Goal: Information Seeking & Learning: Learn about a topic

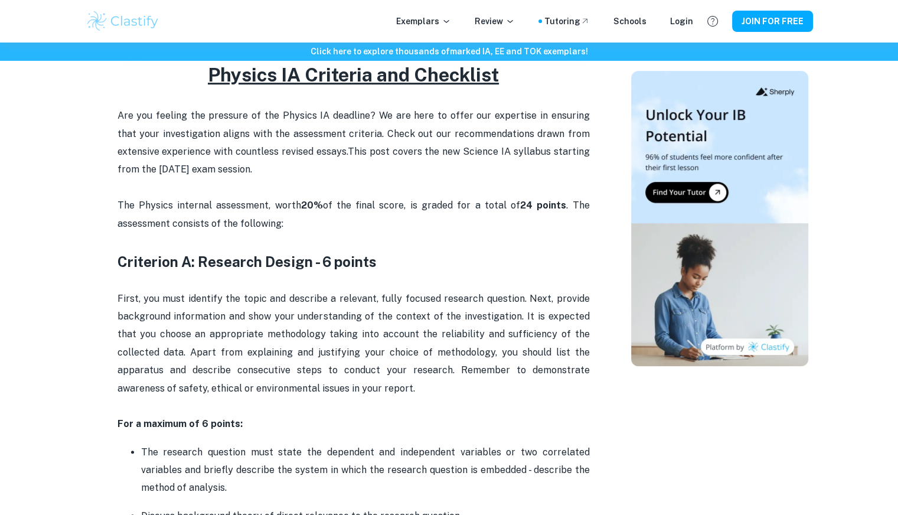
scroll to position [465, 0]
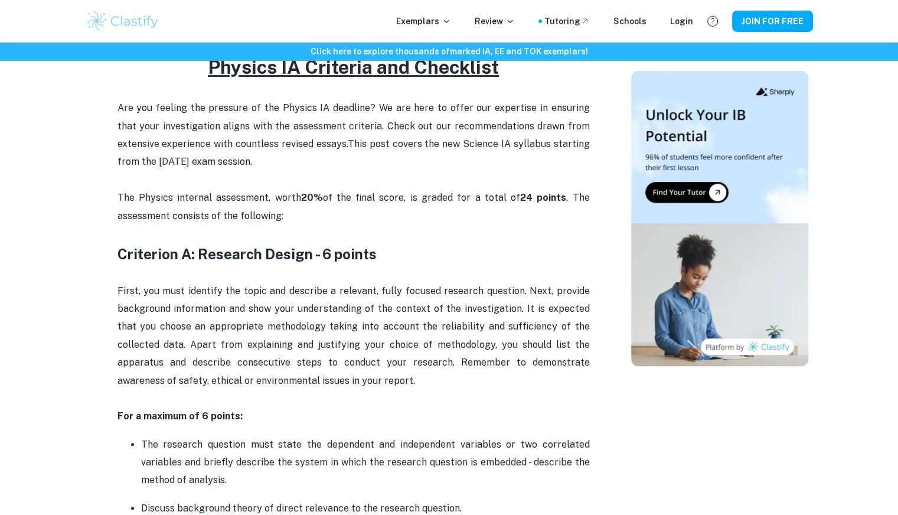
click at [341, 285] on span "First, you must identify the topic and describe a relevant, fully focused resea…" at bounding box center [355, 335] width 475 height 101
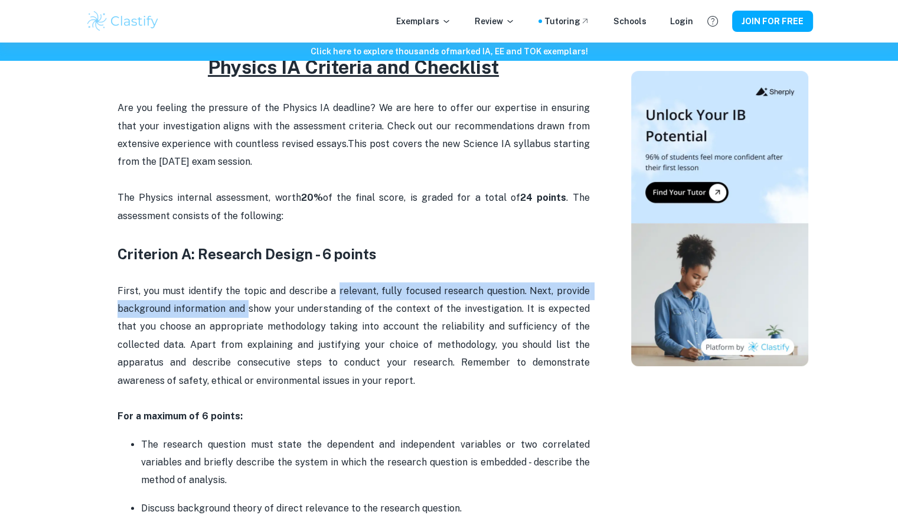
drag, startPoint x: 341, startPoint y: 284, endPoint x: 239, endPoint y: 311, distance: 106.2
click at [239, 311] on span "First, you must identify the topic and describe a relevant, fully focused resea…" at bounding box center [355, 335] width 475 height 101
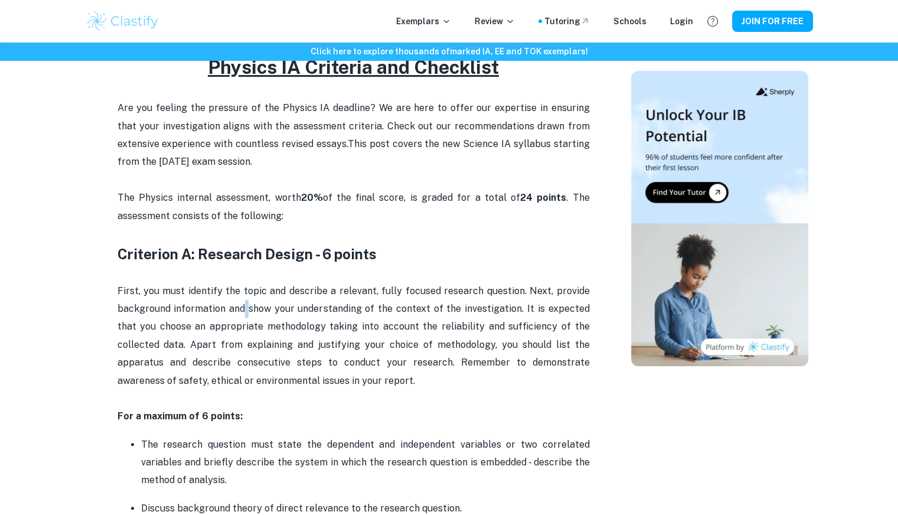
click at [239, 311] on span "First, you must identify the topic and describe a relevant, fully focused resea…" at bounding box center [355, 335] width 475 height 101
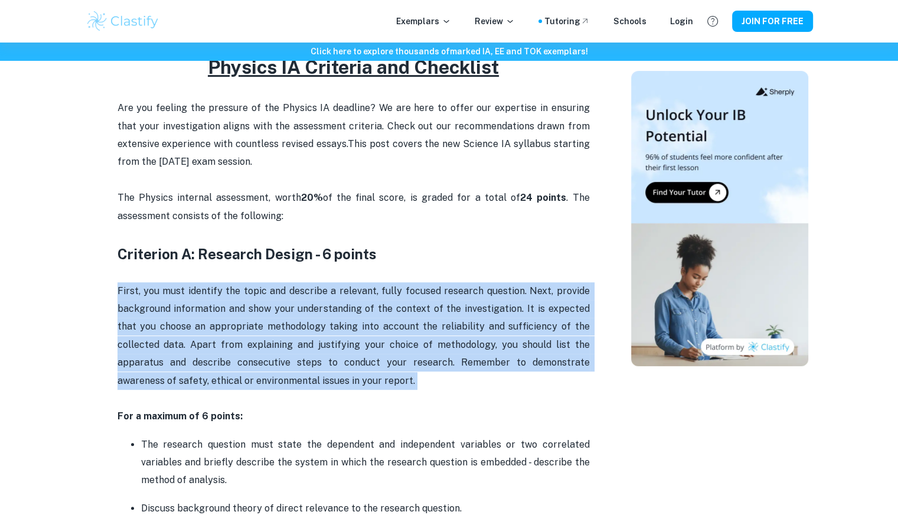
drag, startPoint x: 239, startPoint y: 311, endPoint x: 347, endPoint y: 310, distance: 108.7
click at [347, 310] on span "First, you must identify the topic and describe a relevant, fully focused resea…" at bounding box center [355, 335] width 475 height 101
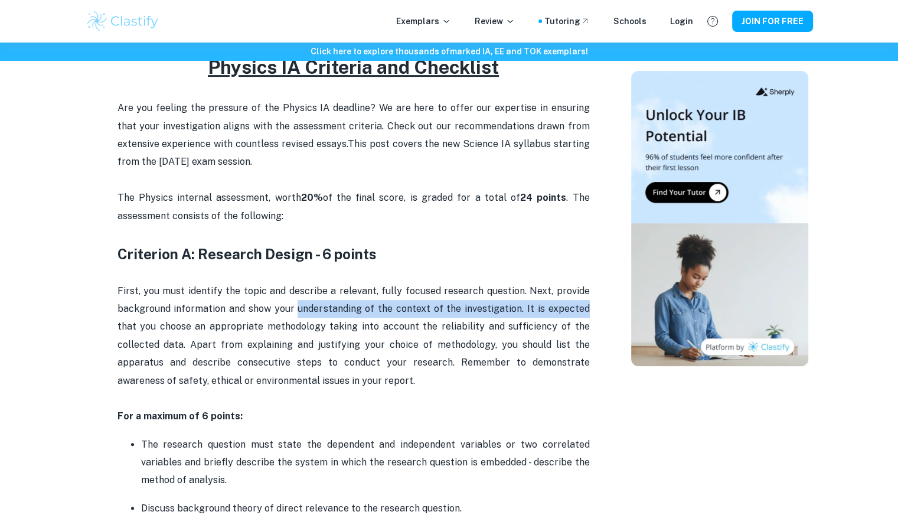
drag, startPoint x: 347, startPoint y: 310, endPoint x: 535, endPoint y: 299, distance: 188.1
click at [535, 299] on p "First, you must identify the topic and describe a relevant, fully focused resea…" at bounding box center [354, 345] width 473 height 126
click at [509, 310] on span "First, you must identify the topic and describe a relevant, fully focused resea…" at bounding box center [355, 335] width 475 height 101
drag, startPoint x: 509, startPoint y: 310, endPoint x: 544, endPoint y: 291, distance: 39.6
click at [544, 291] on span "First, you must identify the topic and describe a relevant, fully focused resea…" at bounding box center [355, 335] width 475 height 101
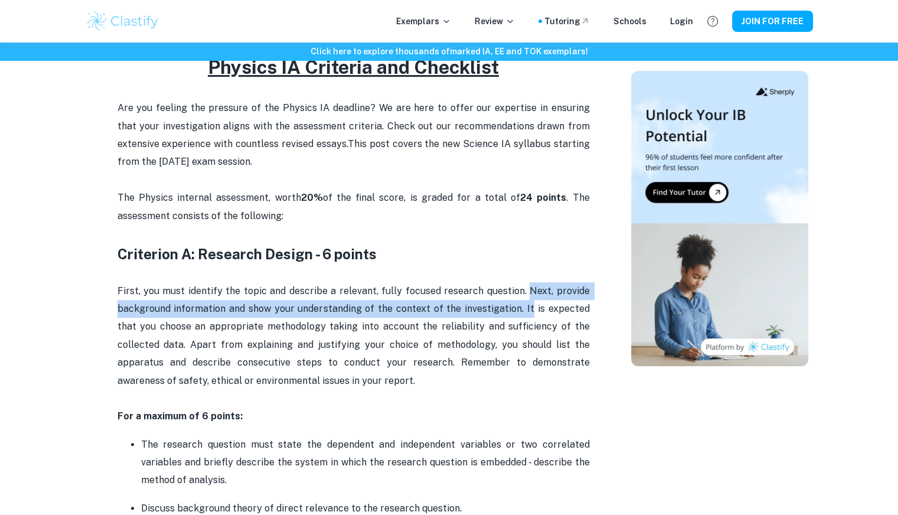
click at [409, 302] on span "First, you must identify the topic and describe a relevant, fully focused resea…" at bounding box center [355, 335] width 475 height 101
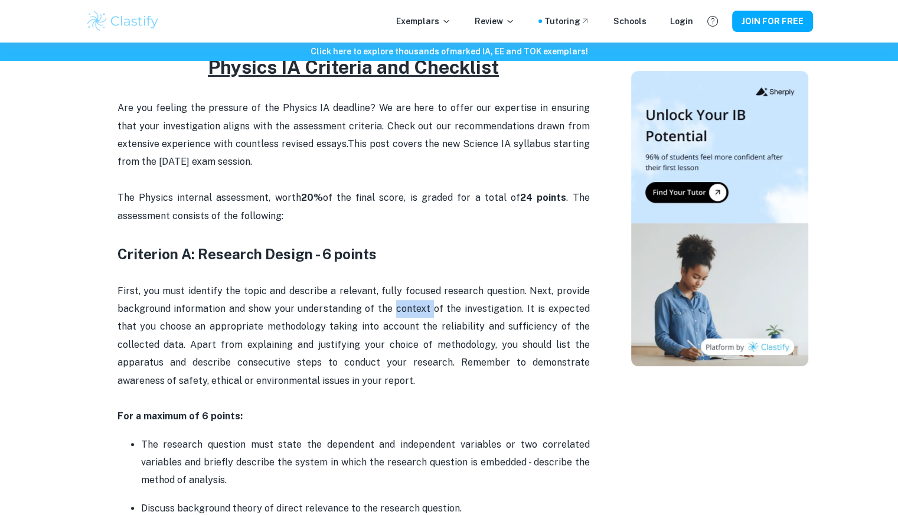
click at [409, 302] on span "First, you must identify the topic and describe a relevant, fully focused resea…" at bounding box center [355, 335] width 475 height 101
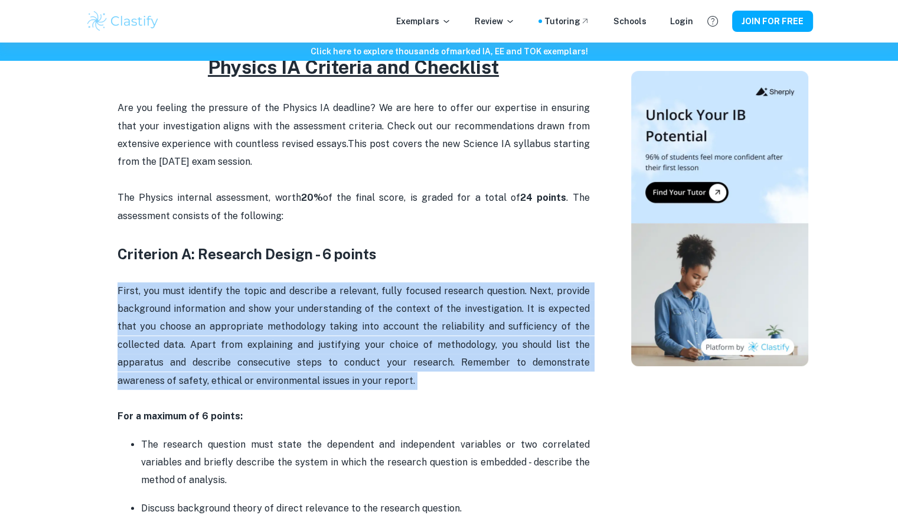
drag, startPoint x: 409, startPoint y: 302, endPoint x: 483, endPoint y: 311, distance: 74.4
click at [483, 311] on span "First, you must identify the topic and describe a relevant, fully focused resea…" at bounding box center [355, 335] width 475 height 101
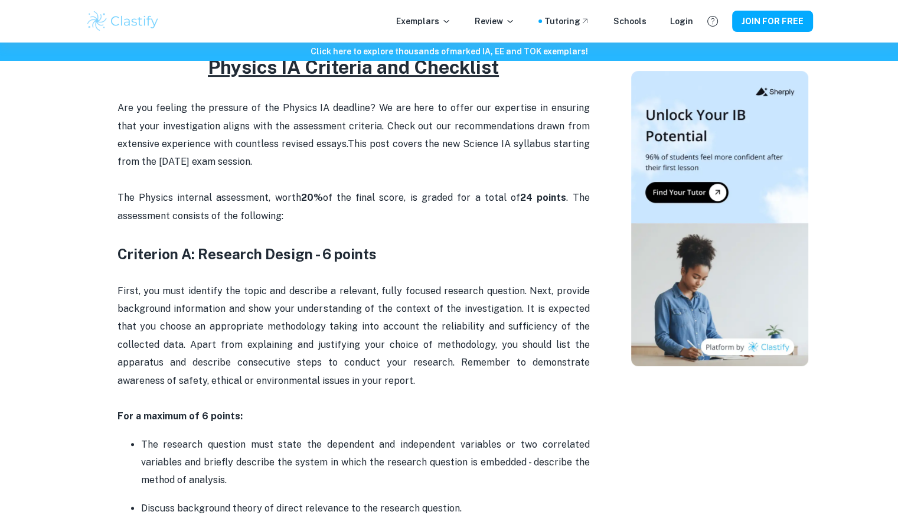
click at [494, 323] on span "First, you must identify the topic and describe a relevant, fully focused resea…" at bounding box center [355, 335] width 475 height 101
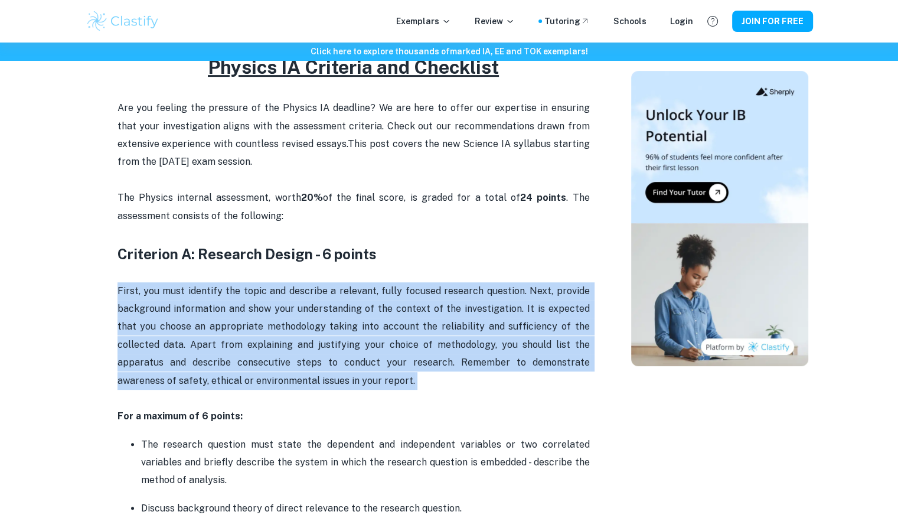
drag, startPoint x: 494, startPoint y: 323, endPoint x: 483, endPoint y: 323, distance: 11.2
click at [483, 323] on span "First, you must identify the topic and describe a relevant, fully focused resea…" at bounding box center [355, 335] width 475 height 101
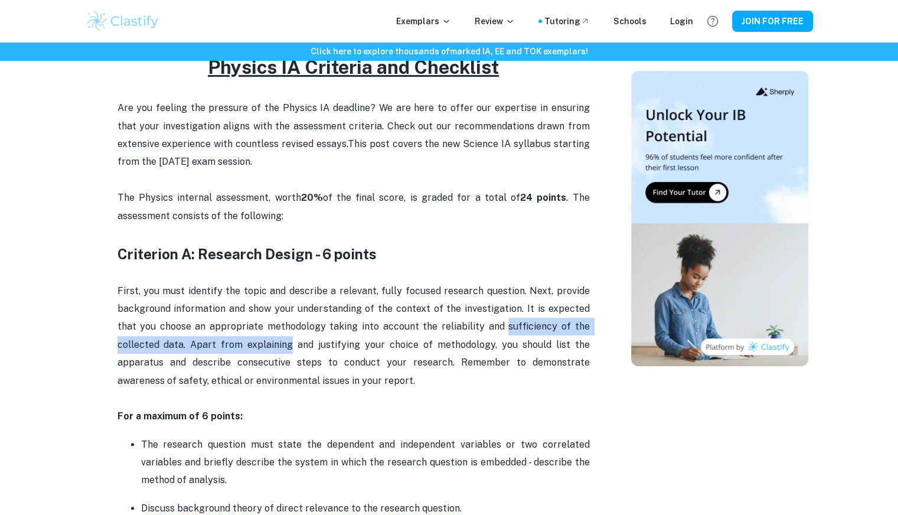
drag, startPoint x: 483, startPoint y: 323, endPoint x: 232, endPoint y: 338, distance: 251.5
click at [232, 338] on span "First, you must identify the topic and describe a relevant, fully focused resea…" at bounding box center [355, 335] width 475 height 101
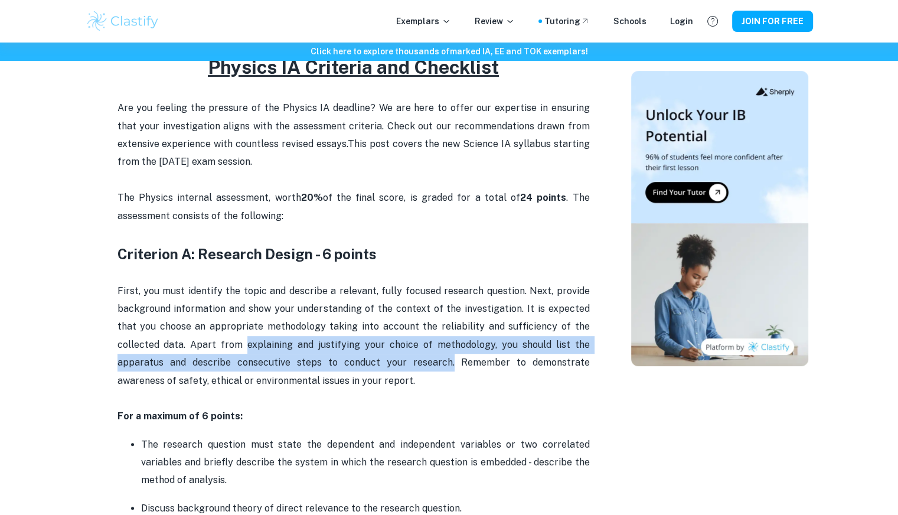
drag, startPoint x: 232, startPoint y: 338, endPoint x: 360, endPoint y: 354, distance: 129.1
click at [360, 354] on p "First, you must identify the topic and describe a relevant, fully focused resea…" at bounding box center [354, 345] width 473 height 126
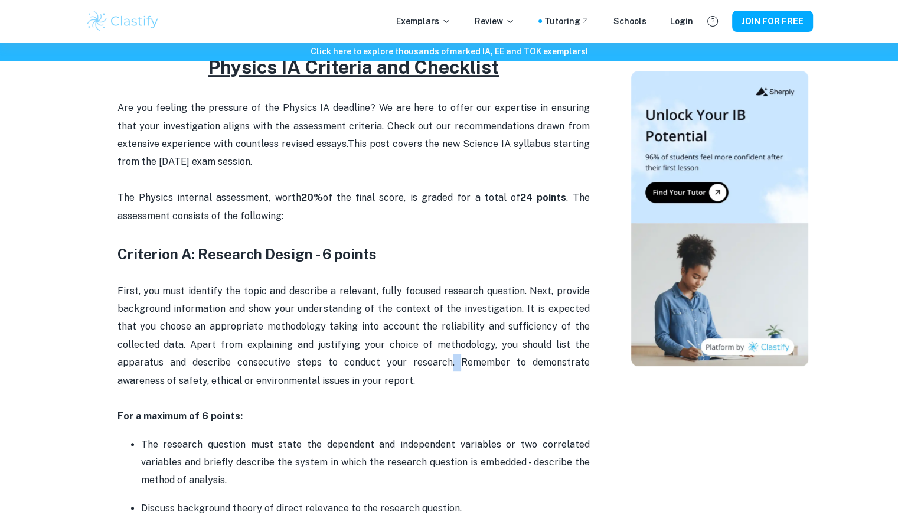
click at [360, 354] on p "First, you must identify the topic and describe a relevant, fully focused resea…" at bounding box center [354, 345] width 473 height 126
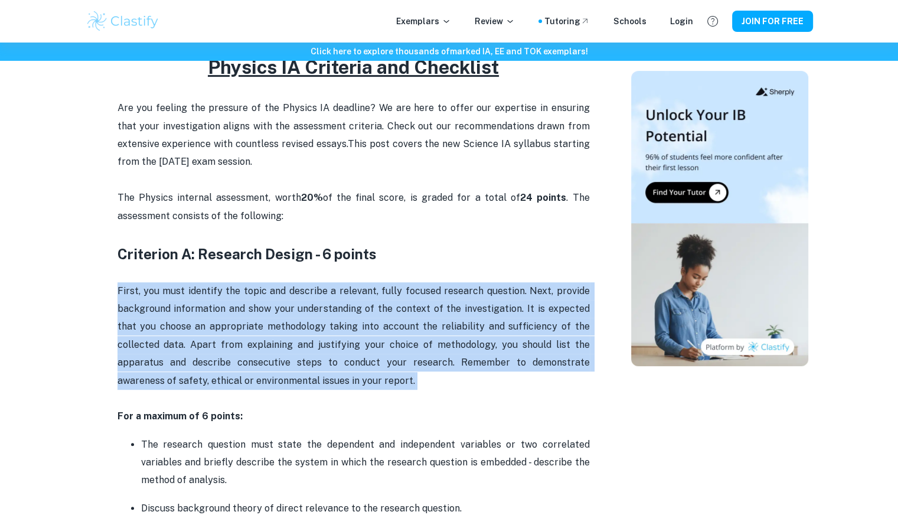
drag, startPoint x: 360, startPoint y: 354, endPoint x: 442, endPoint y: 350, distance: 82.2
click at [442, 350] on p "First, you must identify the topic and describe a relevant, fully focused resea…" at bounding box center [354, 345] width 473 height 126
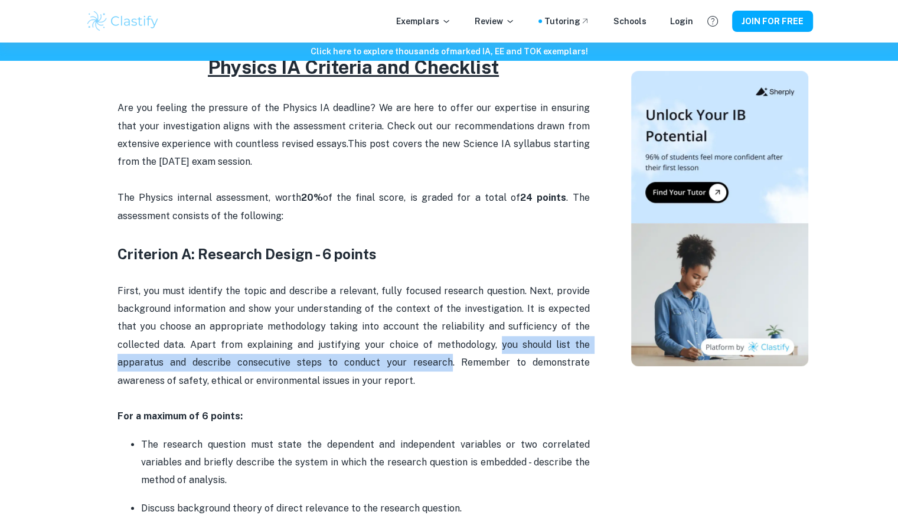
drag, startPoint x: 442, startPoint y: 350, endPoint x: 354, endPoint y: 359, distance: 87.9
click at [354, 359] on p "First, you must identify the topic and describe a relevant, fully focused resea…" at bounding box center [354, 345] width 473 height 126
click at [354, 359] on span "First, you must identify the topic and describe a relevant, fully focused resea…" at bounding box center [355, 335] width 475 height 101
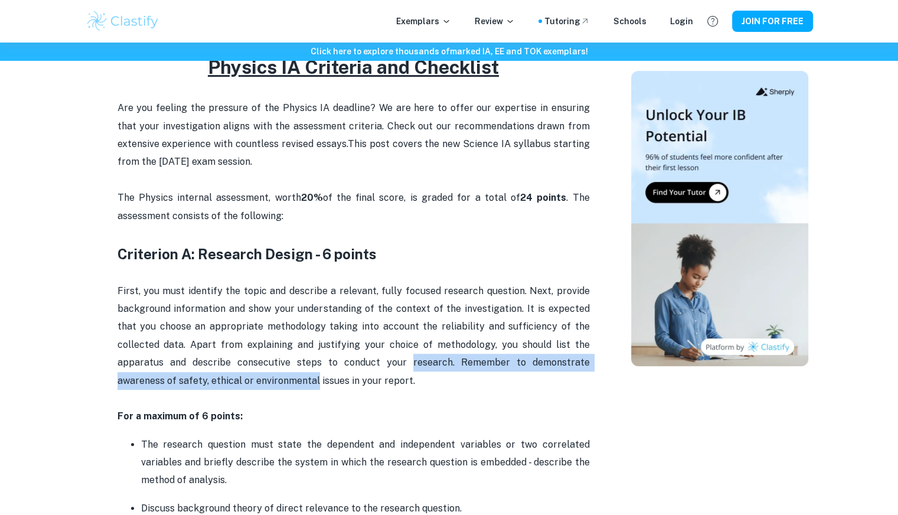
drag, startPoint x: 354, startPoint y: 359, endPoint x: 168, endPoint y: 382, distance: 188.0
click at [168, 382] on span "First, you must identify the topic and describe a relevant, fully focused resea…" at bounding box center [355, 335] width 475 height 101
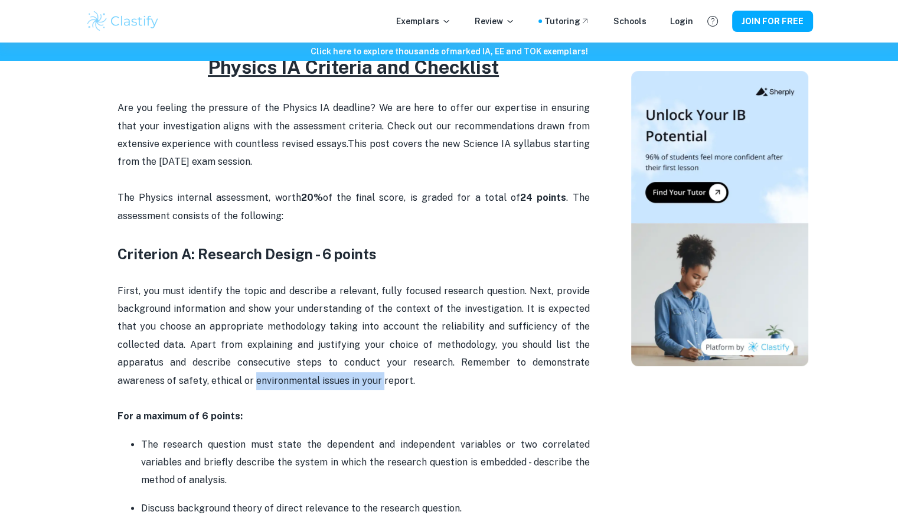
drag, startPoint x: 168, startPoint y: 382, endPoint x: 292, endPoint y: 384, distance: 124.7
click at [292, 384] on span "First, you must identify the topic and describe a relevant, fully focused resea…" at bounding box center [355, 335] width 475 height 101
drag, startPoint x: 292, startPoint y: 384, endPoint x: 506, endPoint y: 364, distance: 214.1
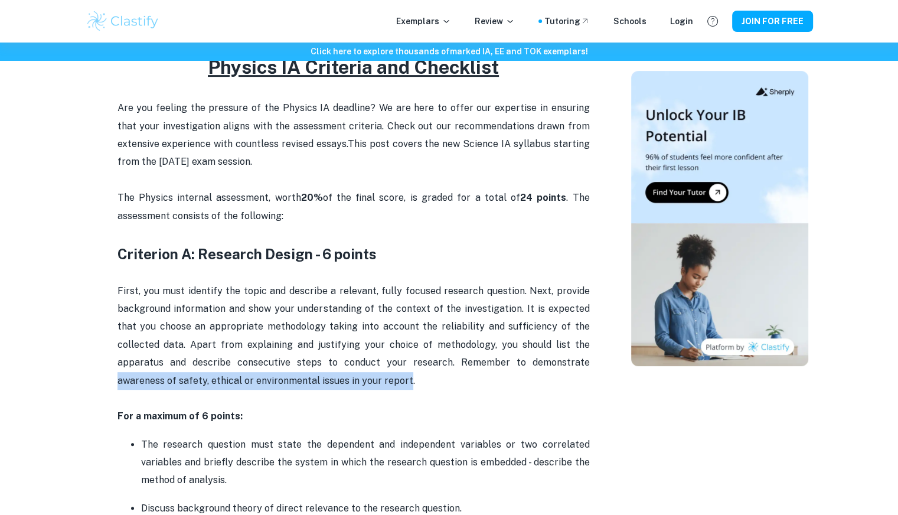
click at [506, 364] on span "First, you must identify the topic and describe a relevant, fully focused resea…" at bounding box center [355, 335] width 475 height 101
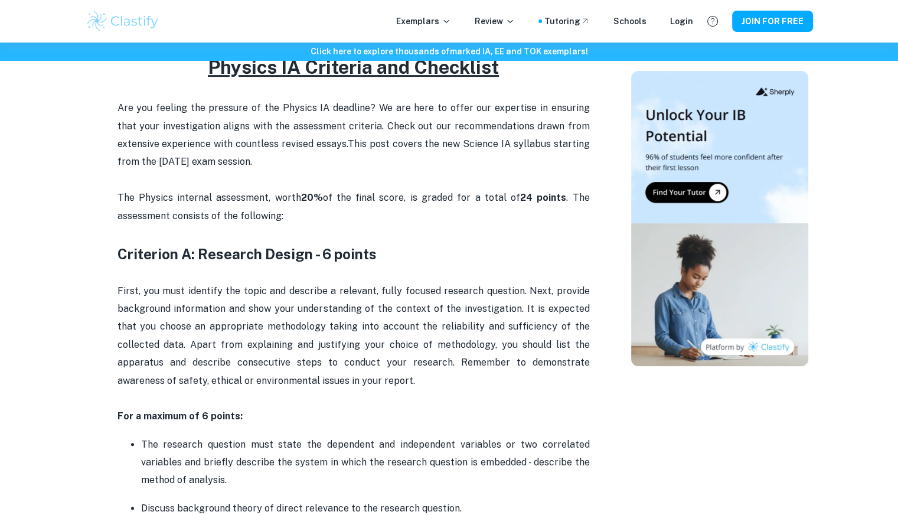
click at [463, 362] on span "First, you must identify the topic and describe a relevant, fully focused resea…" at bounding box center [355, 335] width 475 height 101
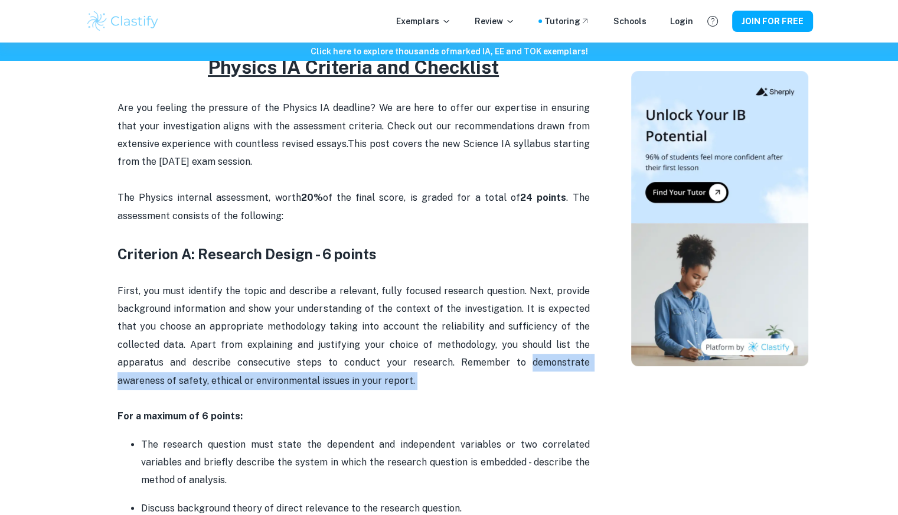
copy span "demonstrate awareness of safety, ethical or environmental issues in your report."
drag, startPoint x: 463, startPoint y: 362, endPoint x: 377, endPoint y: 377, distance: 86.9
click at [377, 377] on p "First, you must identify the topic and describe a relevant, fully focused resea…" at bounding box center [354, 345] width 473 height 126
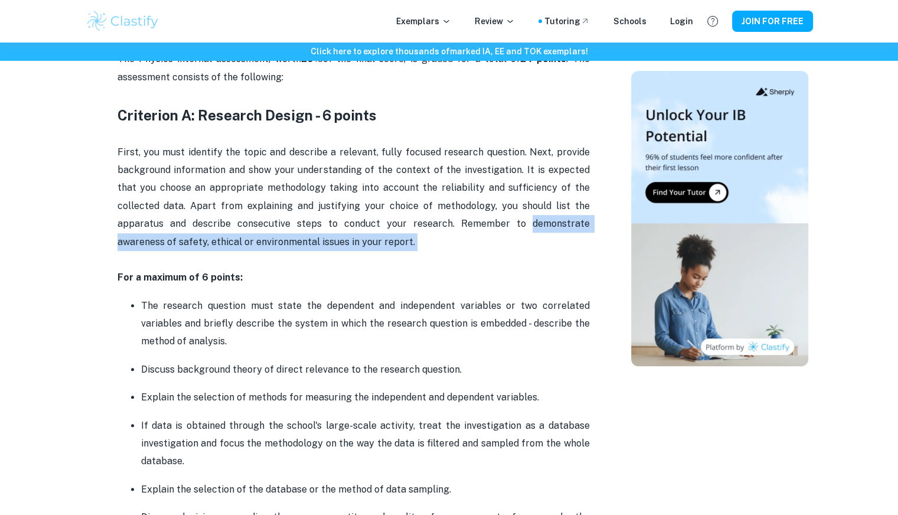
scroll to position [605, 0]
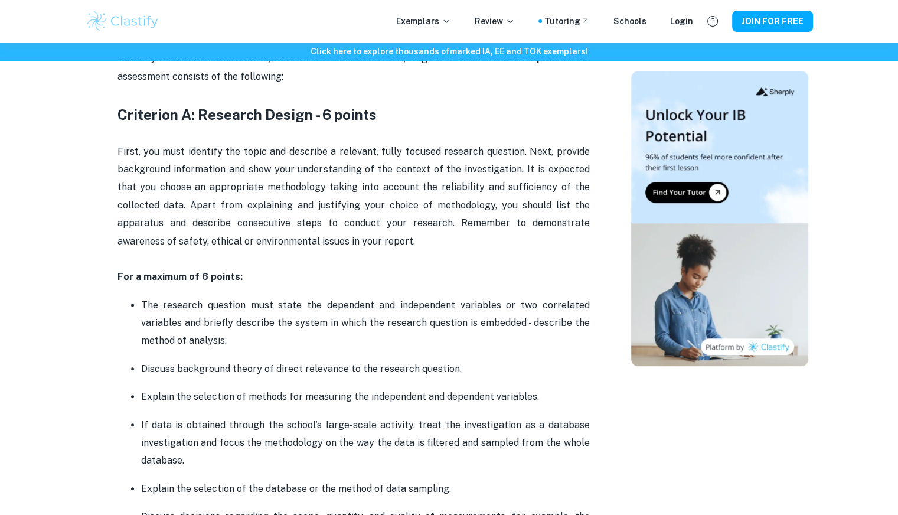
click at [325, 302] on p "The research question must state the dependent and independent variables or two…" at bounding box center [365, 324] width 449 height 54
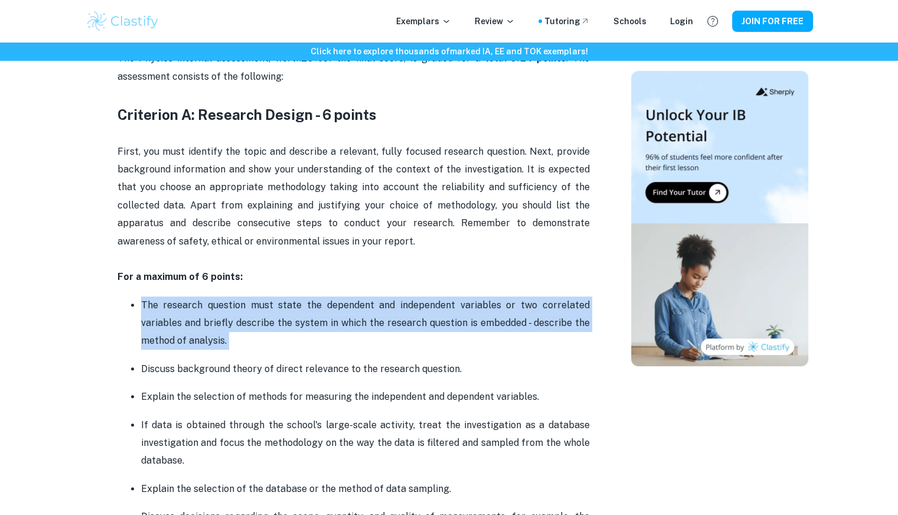
drag, startPoint x: 325, startPoint y: 302, endPoint x: 210, endPoint y: 308, distance: 115.3
click at [210, 308] on p "The research question must state the dependent and independent variables or two…" at bounding box center [365, 324] width 449 height 54
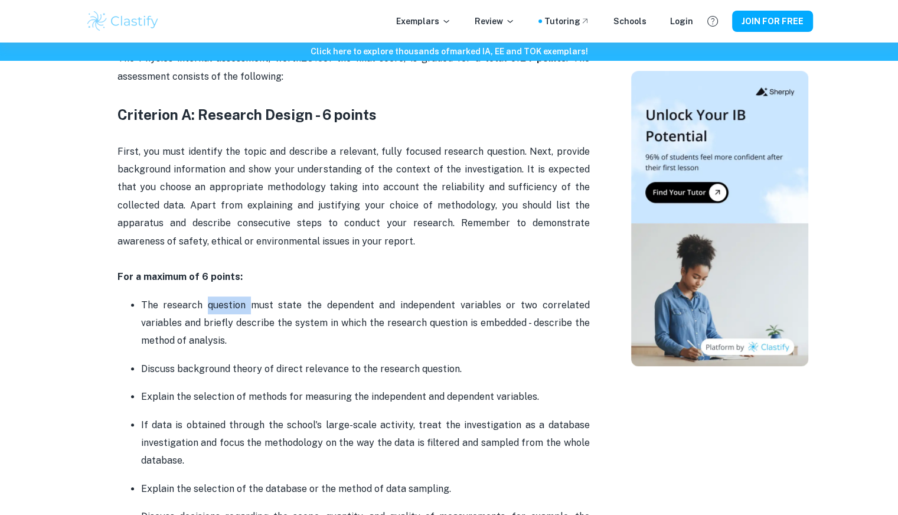
click at [210, 308] on p "The research question must state the dependent and independent variables or two…" at bounding box center [365, 324] width 449 height 54
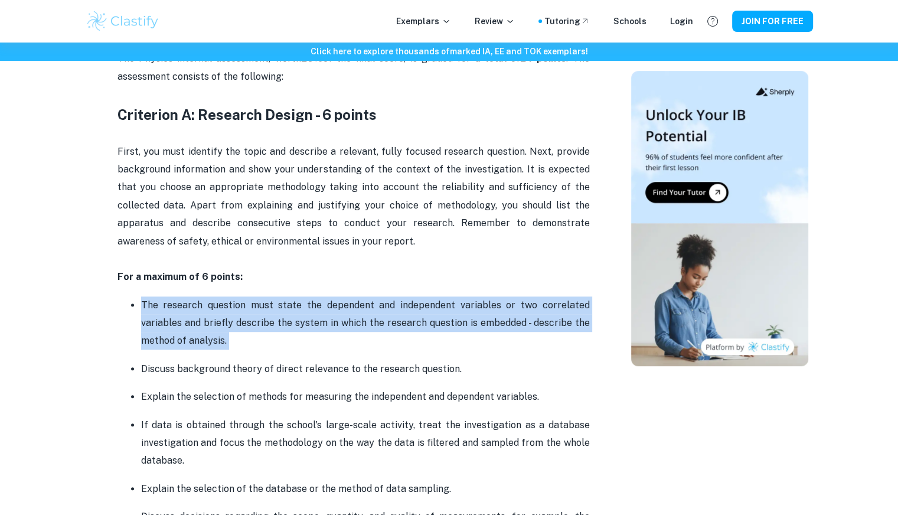
drag, startPoint x: 210, startPoint y: 308, endPoint x: 258, endPoint y: 321, distance: 49.7
click at [258, 321] on p "The research question must state the dependent and independent variables or two…" at bounding box center [365, 324] width 449 height 54
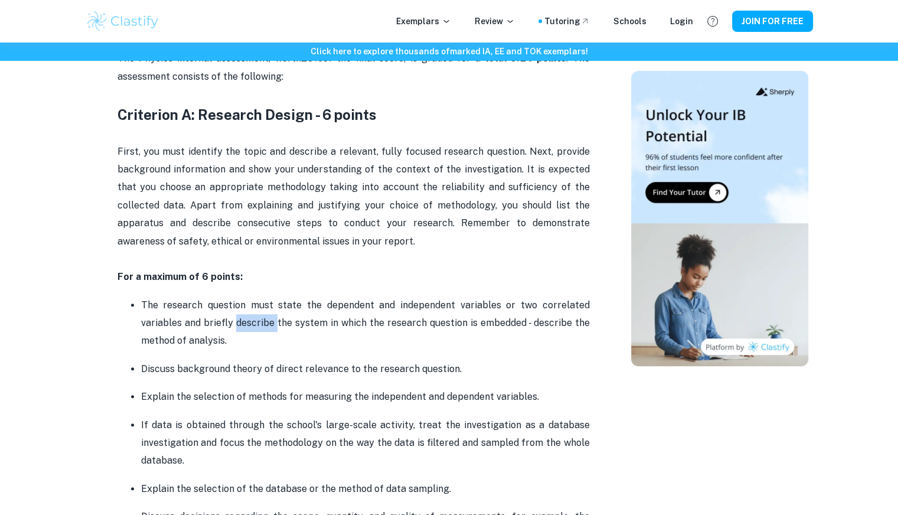
click at [258, 321] on p "The research question must state the dependent and independent variables or two…" at bounding box center [365, 324] width 449 height 54
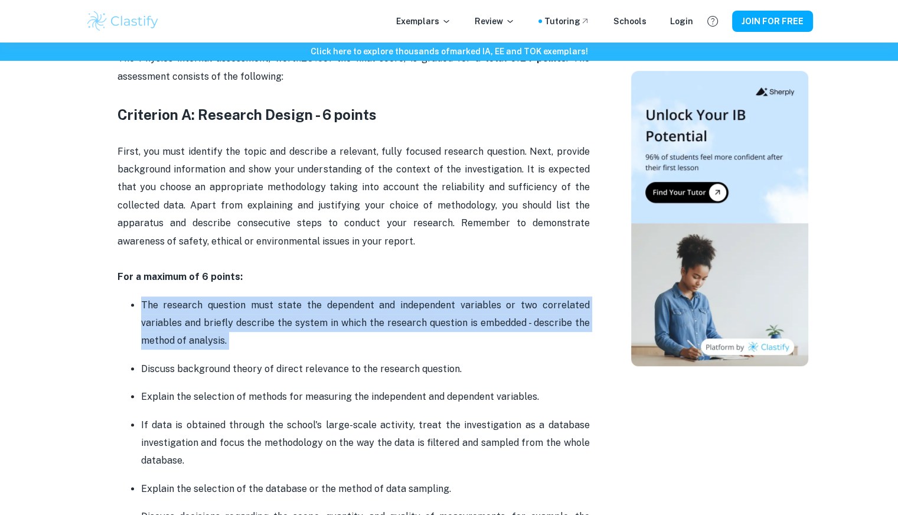
drag, startPoint x: 258, startPoint y: 321, endPoint x: 360, endPoint y: 328, distance: 102.4
click at [360, 328] on p "The research question must state the dependent and independent variables or two…" at bounding box center [365, 324] width 449 height 54
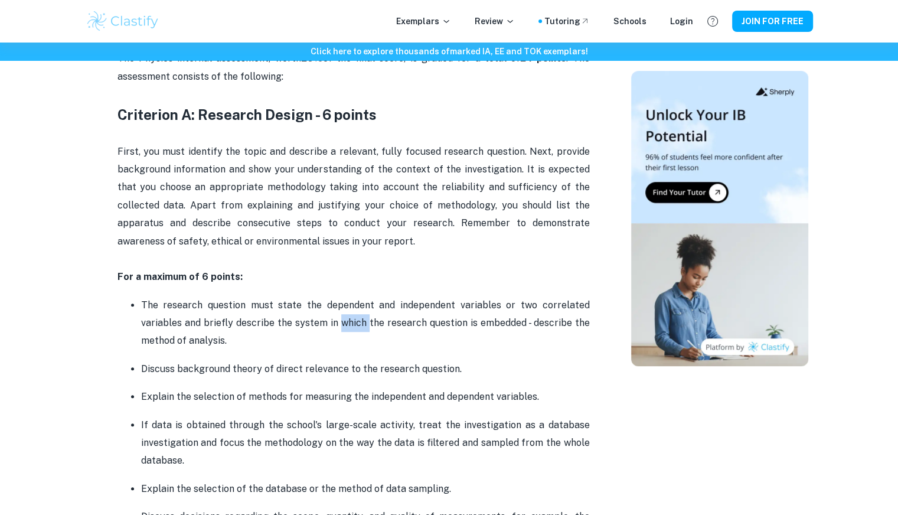
click at [360, 328] on p "The research question must state the dependent and independent variables or two…" at bounding box center [365, 324] width 449 height 54
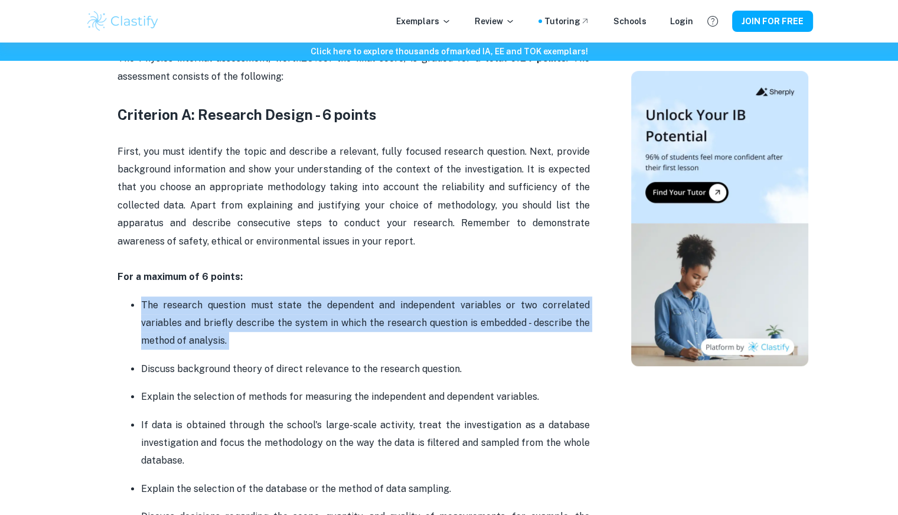
drag, startPoint x: 360, startPoint y: 328, endPoint x: 282, endPoint y: 338, distance: 78.0
click at [282, 338] on p "The research question must state the dependent and independent variables or two…" at bounding box center [365, 324] width 449 height 54
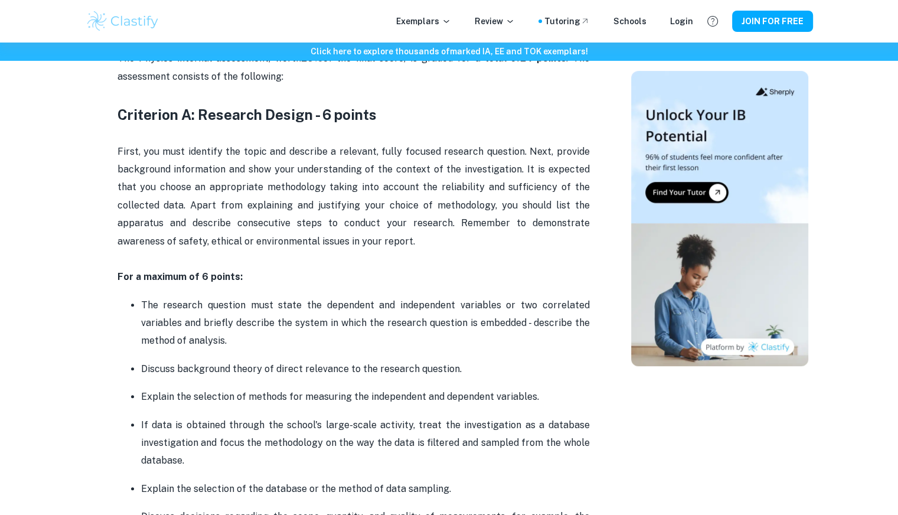
click at [180, 366] on p "Discuss background theory of direct relevance to the research question." at bounding box center [365, 369] width 449 height 18
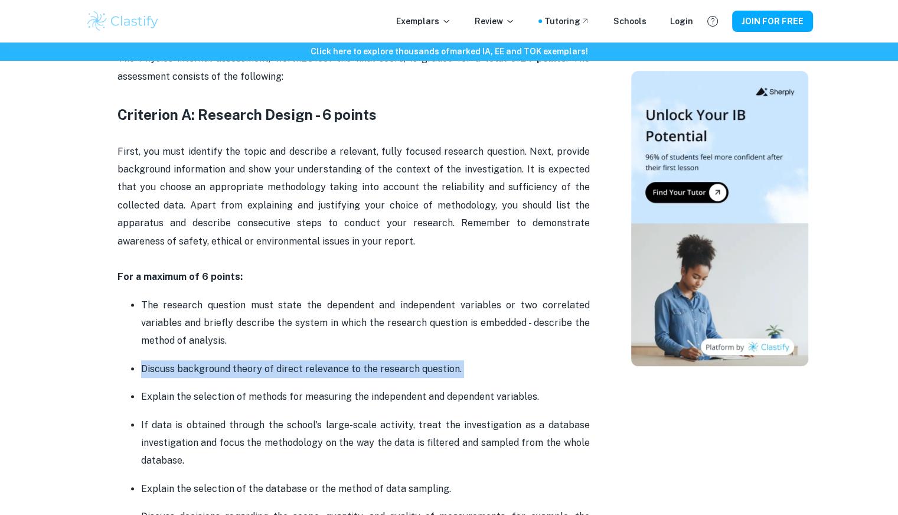
drag, startPoint x: 180, startPoint y: 366, endPoint x: 291, endPoint y: 374, distance: 110.8
click at [291, 374] on p "Discuss background theory of direct relevance to the research question." at bounding box center [365, 369] width 449 height 18
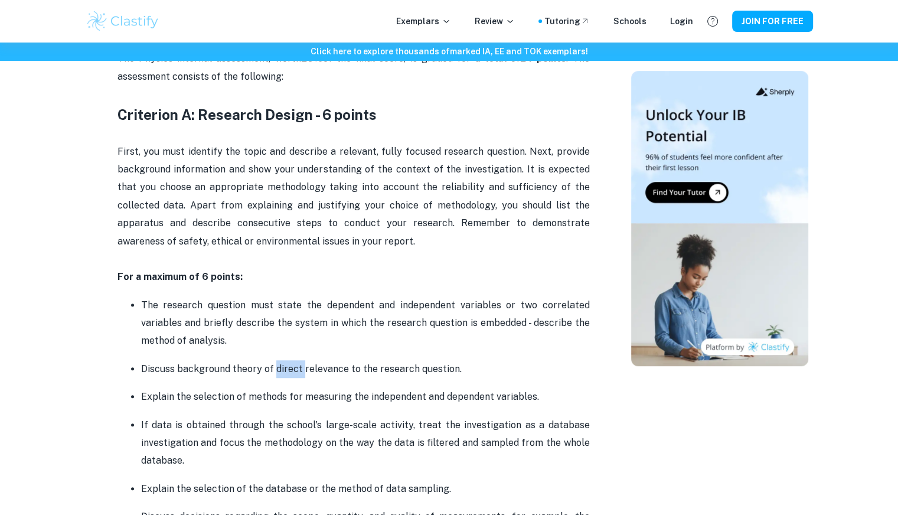
click at [291, 374] on p "Discuss background theory of direct relevance to the research question." at bounding box center [365, 369] width 449 height 18
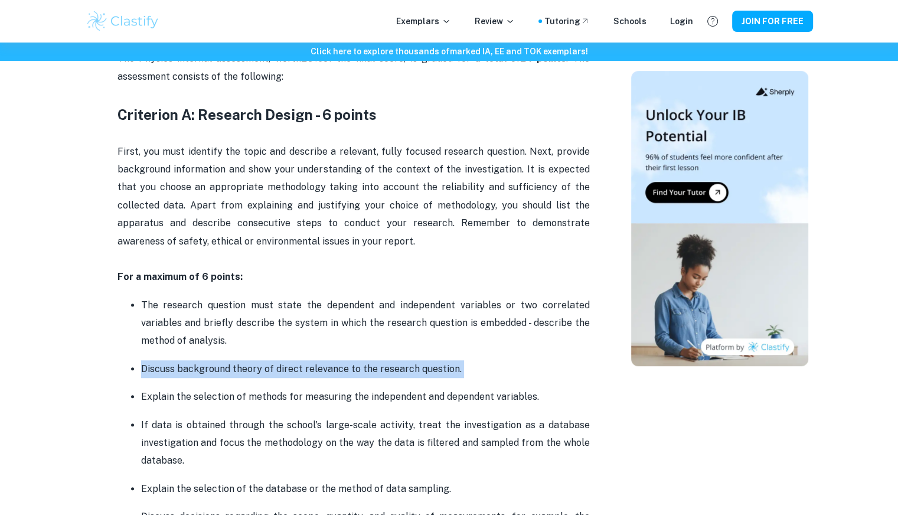
drag, startPoint x: 291, startPoint y: 374, endPoint x: 336, endPoint y: 375, distance: 45.5
click at [336, 375] on p "Discuss background theory of direct relevance to the research question." at bounding box center [365, 369] width 449 height 18
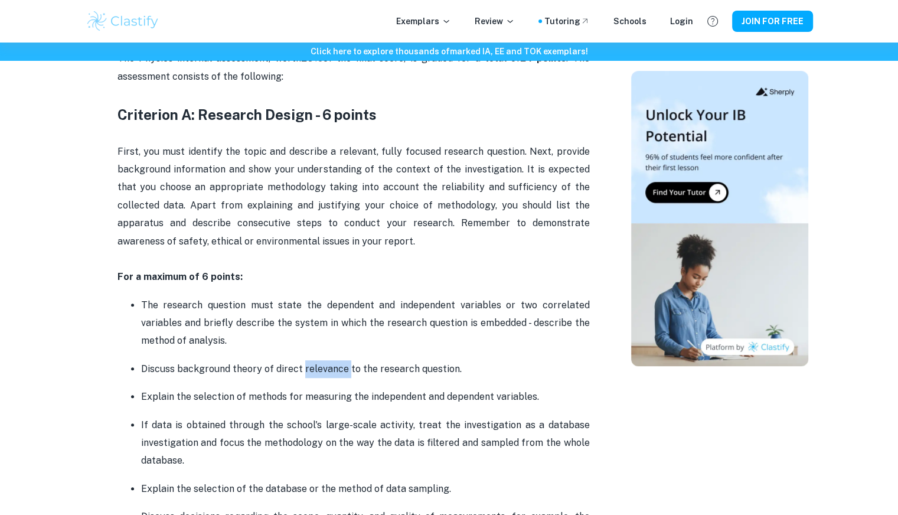
click at [336, 375] on p "Discuss background theory of direct relevance to the research question." at bounding box center [365, 369] width 449 height 18
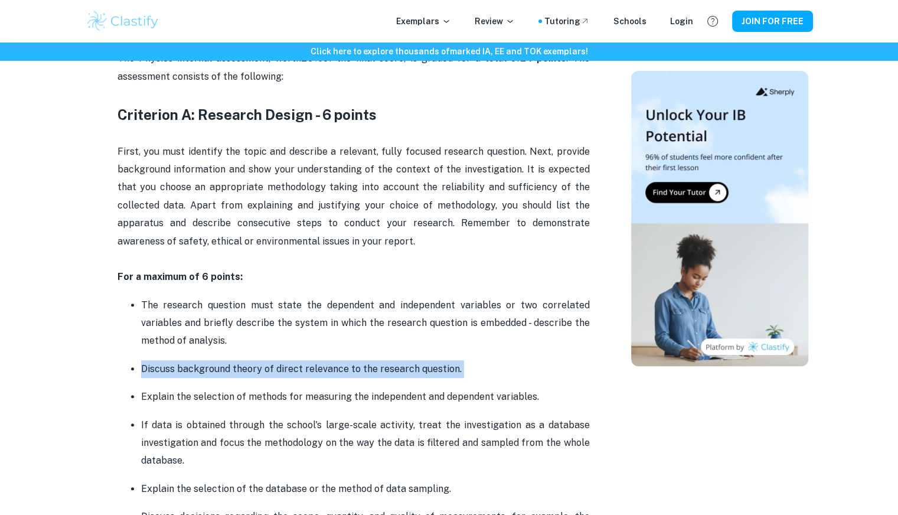
click at [336, 374] on p "Discuss background theory of direct relevance to the research question." at bounding box center [365, 369] width 449 height 18
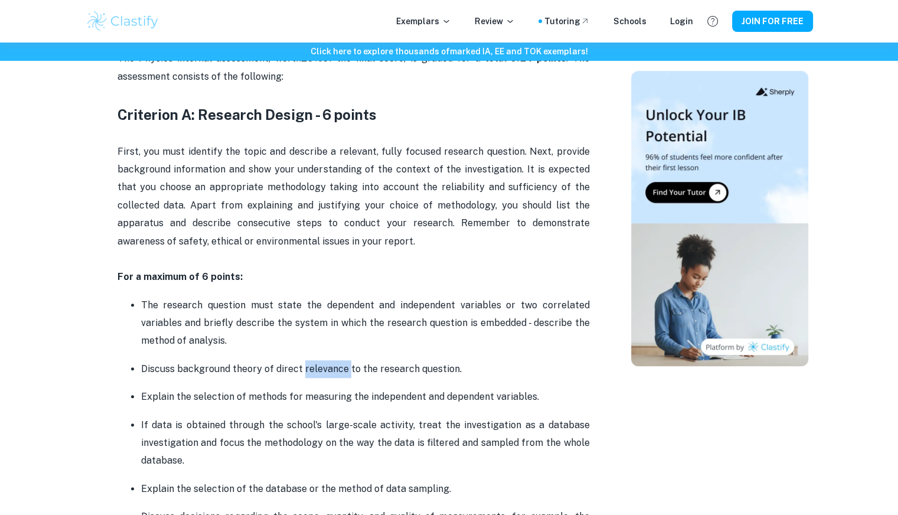
click at [336, 374] on p "Discuss background theory of direct relevance to the research question." at bounding box center [365, 369] width 449 height 18
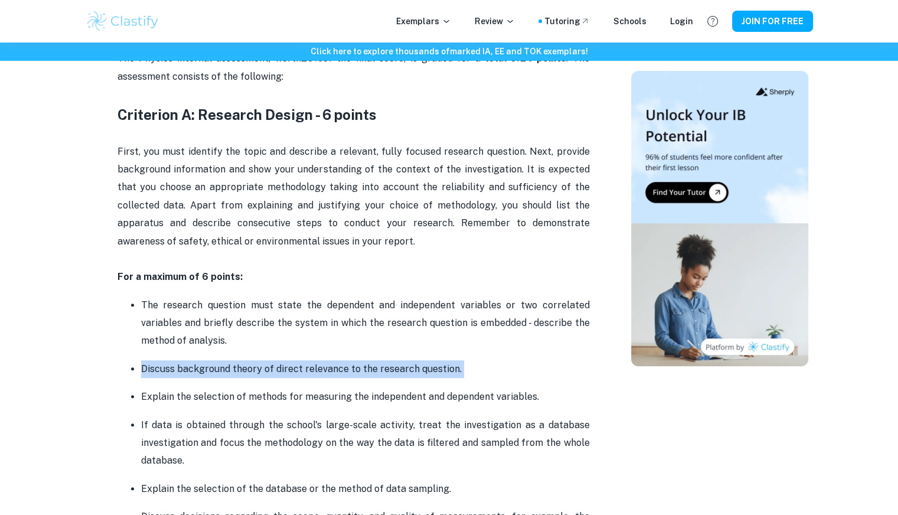
click at [336, 374] on p "Discuss background theory of direct relevance to the research question." at bounding box center [365, 369] width 449 height 18
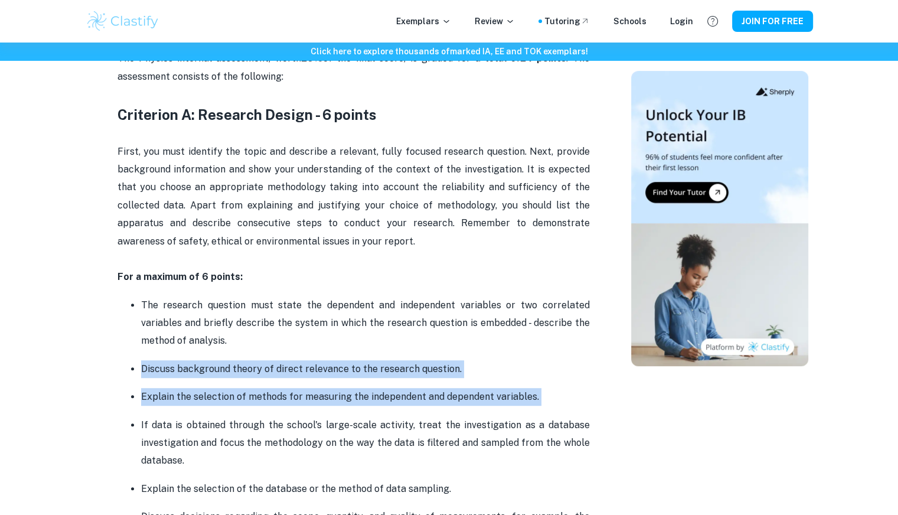
drag, startPoint x: 336, startPoint y: 374, endPoint x: 335, endPoint y: 402, distance: 27.2
click at [335, 402] on ul "The research question must state the dependent and independent variables or two…" at bounding box center [354, 494] width 473 height 396
click at [335, 402] on p "Explain the selection of methods for measuring the independent and dependent va…" at bounding box center [365, 397] width 449 height 18
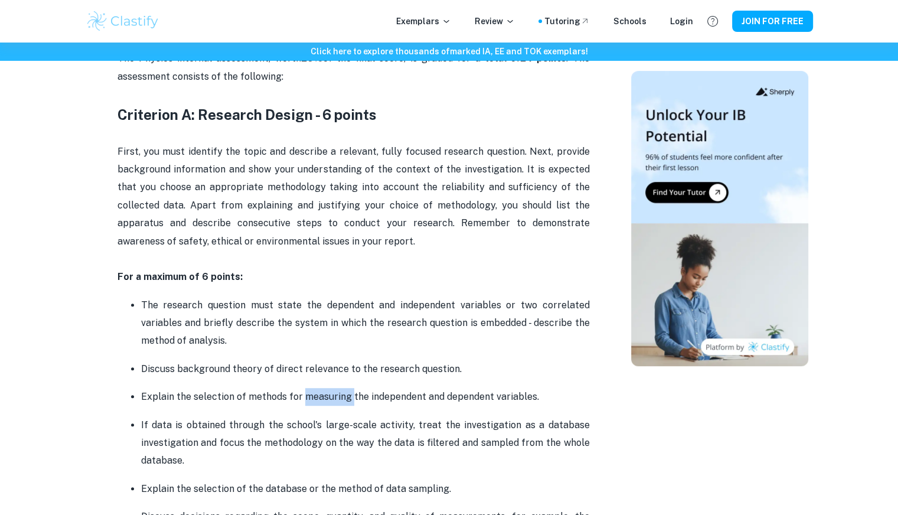
click at [335, 402] on p "Explain the selection of methods for measuring the independent and dependent va…" at bounding box center [365, 397] width 449 height 18
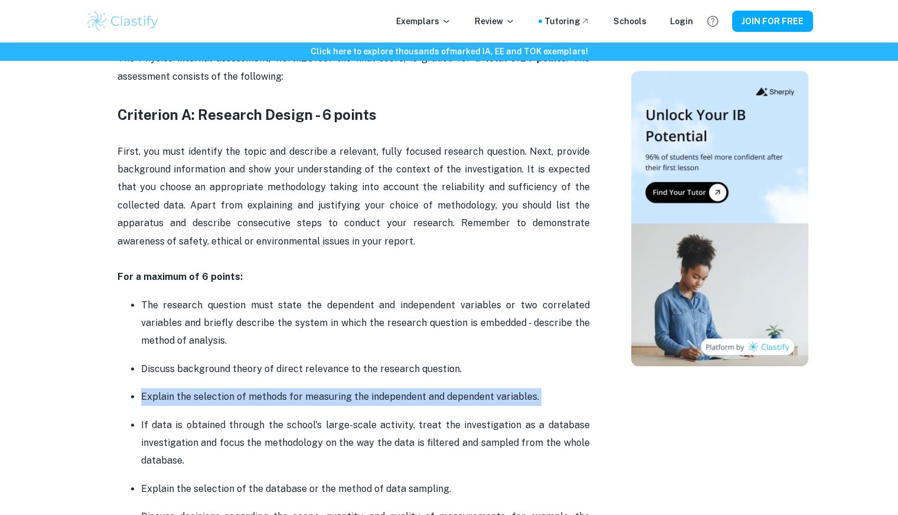
click at [334, 402] on p "Explain the selection of methods for measuring the independent and dependent va…" at bounding box center [365, 397] width 449 height 18
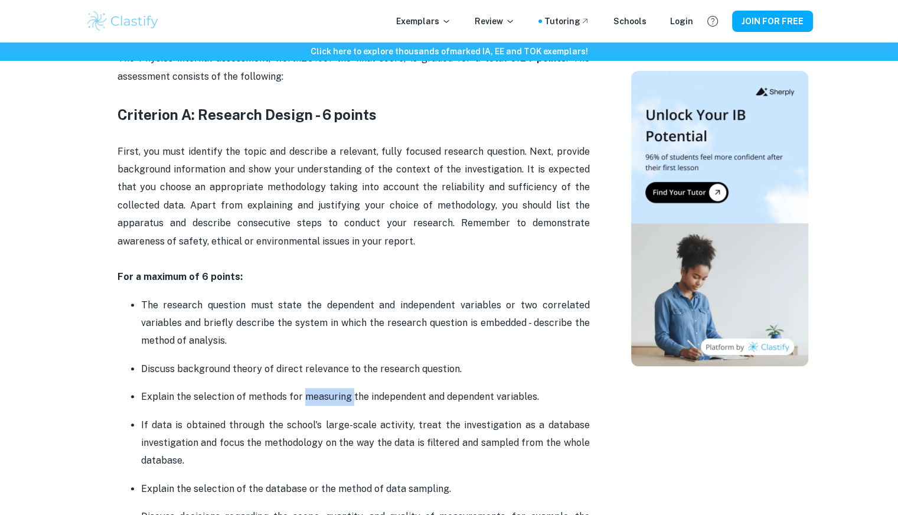
click at [334, 402] on p "Explain the selection of methods for measuring the independent and dependent va…" at bounding box center [365, 397] width 449 height 18
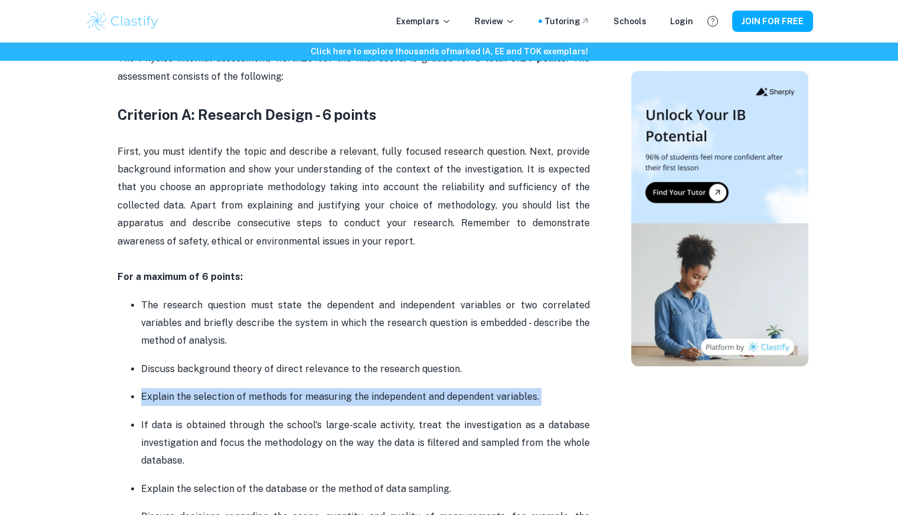
drag, startPoint x: 334, startPoint y: 402, endPoint x: 353, endPoint y: 401, distance: 18.9
click at [353, 401] on p "Explain the selection of methods for measuring the independent and dependent va…" at bounding box center [365, 397] width 449 height 18
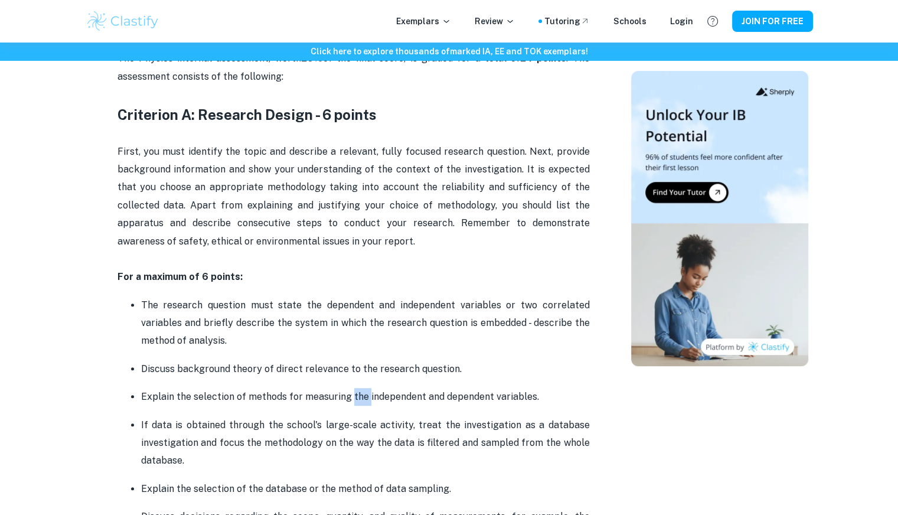
click at [353, 401] on p "Explain the selection of methods for measuring the independent and dependent va…" at bounding box center [365, 397] width 449 height 18
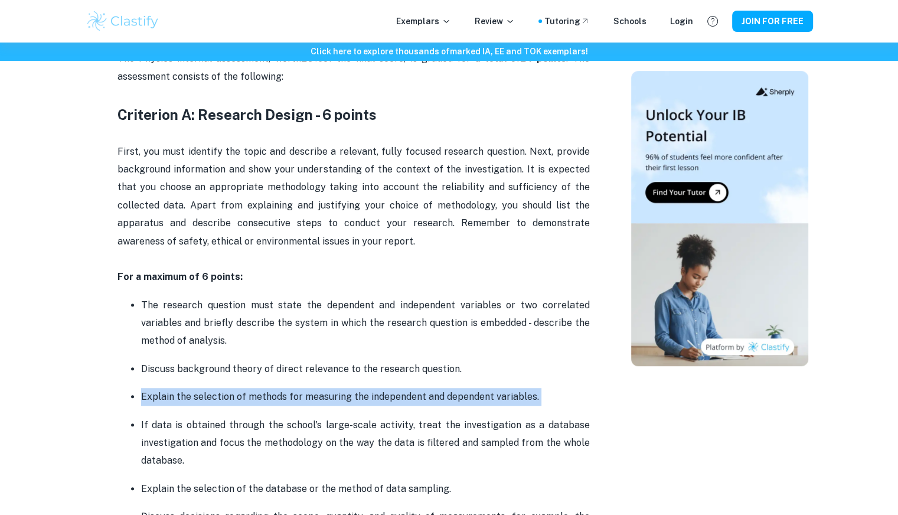
drag, startPoint x: 353, startPoint y: 401, endPoint x: 325, endPoint y: 399, distance: 27.2
click at [325, 399] on p "Explain the selection of methods for measuring the independent and dependent va…" at bounding box center [365, 397] width 449 height 18
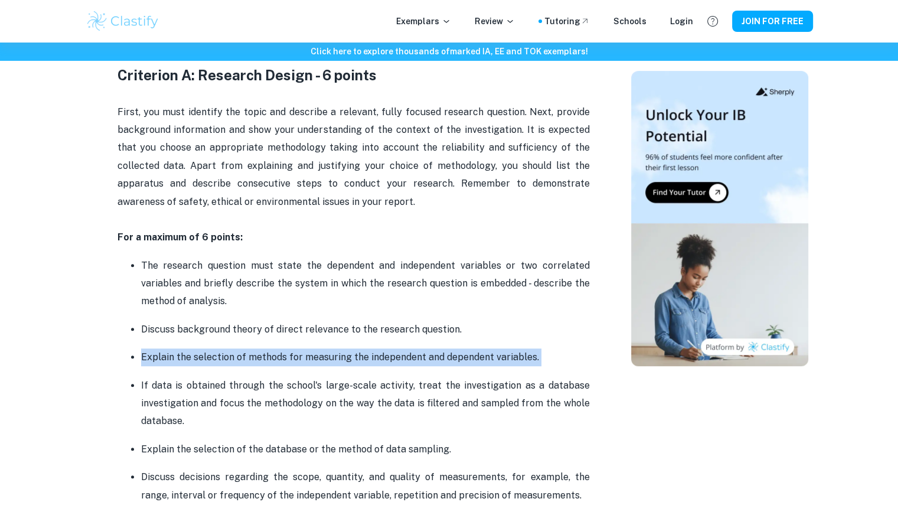
scroll to position [654, 0]
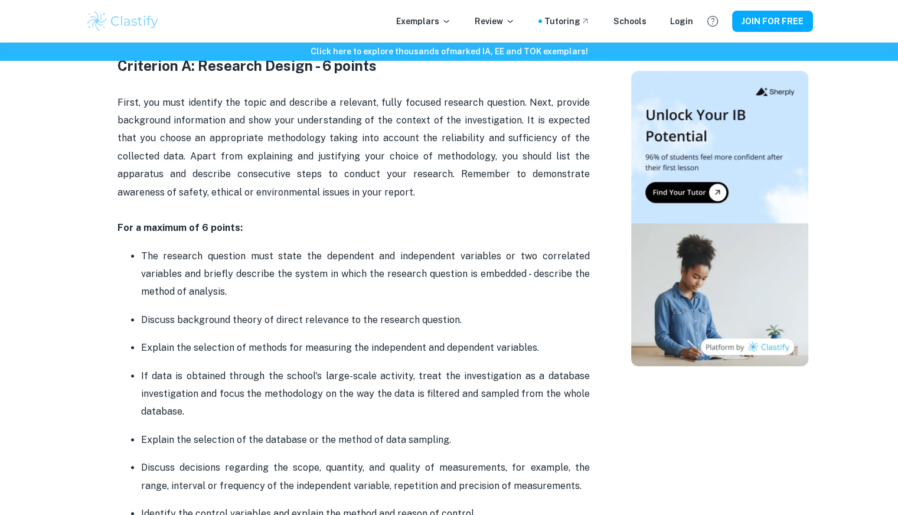
click at [381, 374] on p "If data is obtained through the school's large-scale activity, treat the invest…" at bounding box center [365, 394] width 449 height 54
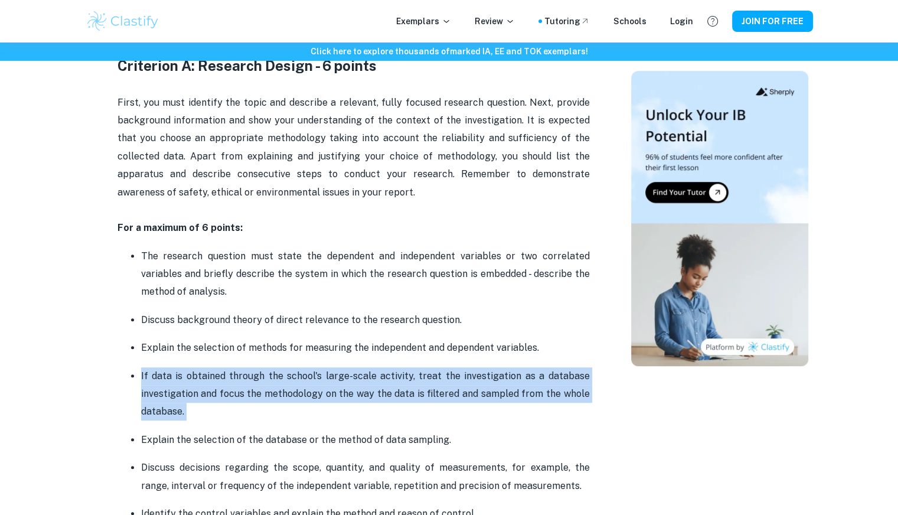
drag, startPoint x: 381, startPoint y: 374, endPoint x: 478, endPoint y: 374, distance: 96.9
click at [478, 374] on p "If data is obtained through the school's large-scale activity, treat the invest…" at bounding box center [365, 394] width 449 height 54
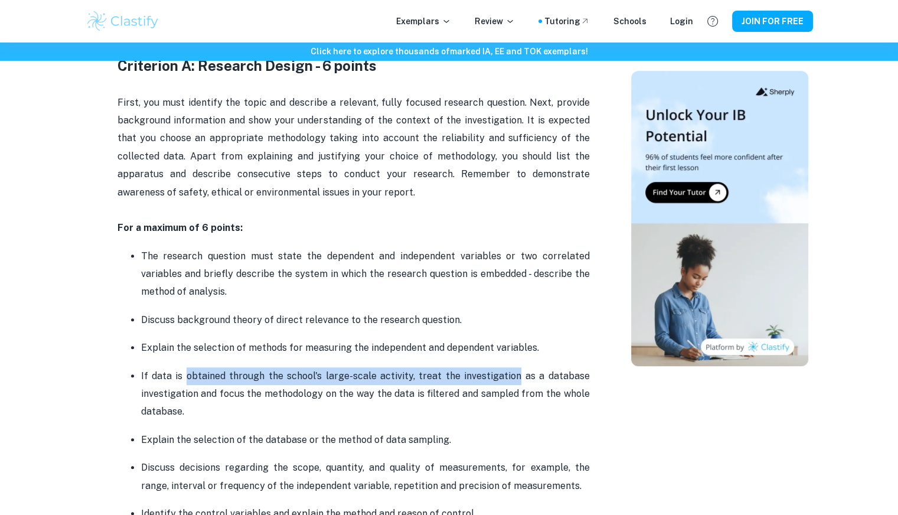
drag, startPoint x: 478, startPoint y: 374, endPoint x: 213, endPoint y: 381, distance: 264.7
click at [213, 381] on p "If data is obtained through the school's large-scale activity, treat the invest…" at bounding box center [365, 394] width 449 height 54
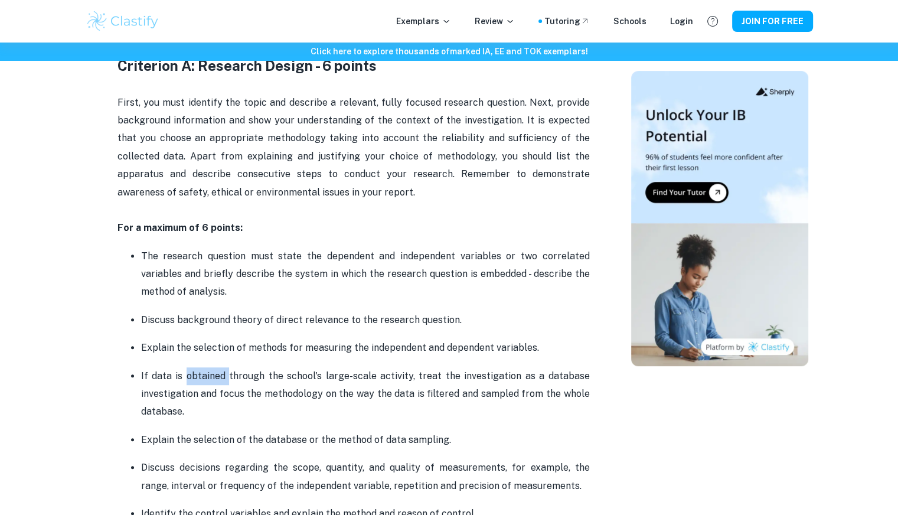
click at [213, 381] on p "If data is obtained through the school's large-scale activity, treat the invest…" at bounding box center [365, 394] width 449 height 54
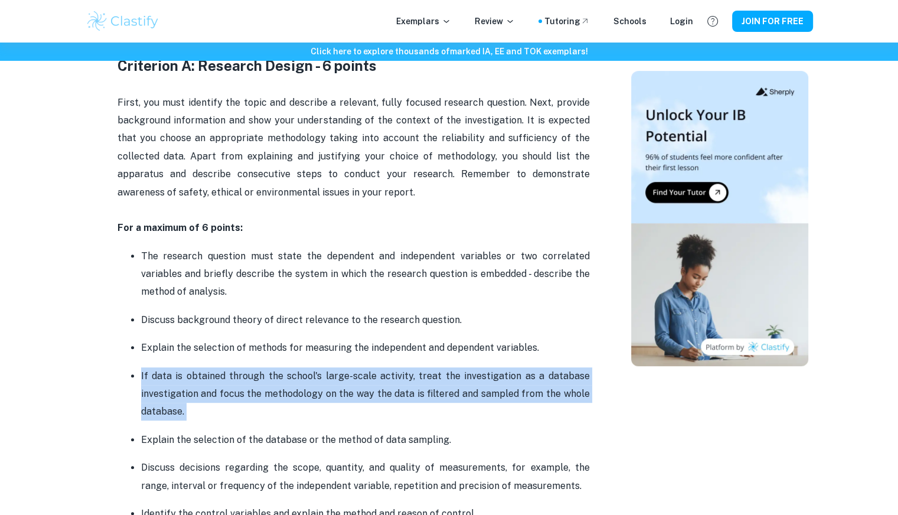
drag, startPoint x: 213, startPoint y: 381, endPoint x: 283, endPoint y: 377, distance: 69.8
click at [283, 377] on p "If data is obtained through the school's large-scale activity, treat the invest…" at bounding box center [365, 394] width 449 height 54
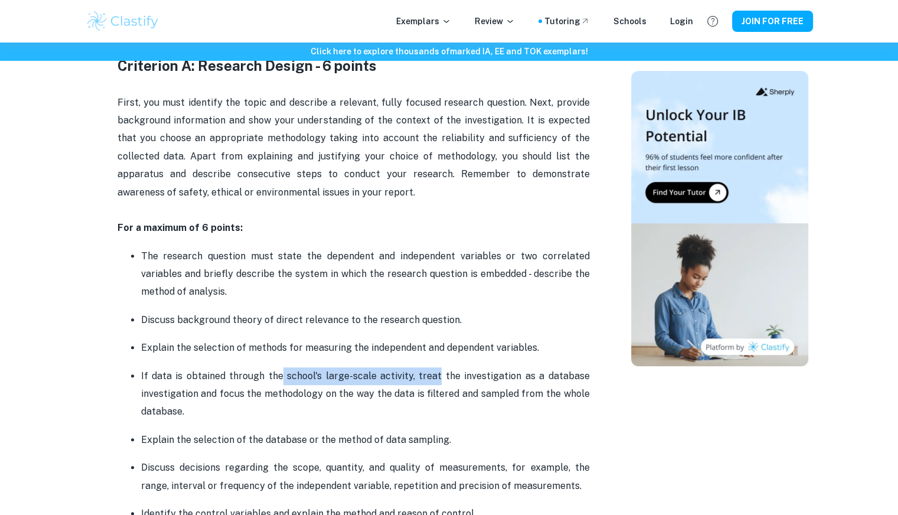
drag, startPoint x: 283, startPoint y: 377, endPoint x: 425, endPoint y: 373, distance: 142.4
click at [425, 373] on p "If data is obtained through the school's large-scale activity, treat the invest…" at bounding box center [365, 394] width 449 height 54
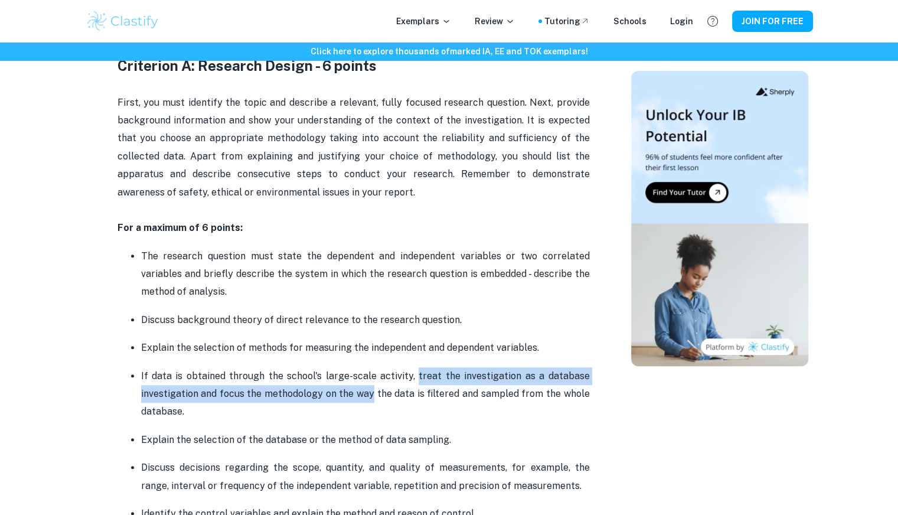
drag, startPoint x: 425, startPoint y: 373, endPoint x: 364, endPoint y: 393, distance: 64.1
click at [364, 393] on p "If data is obtained through the school's large-scale activity, treat the invest…" at bounding box center [365, 394] width 449 height 54
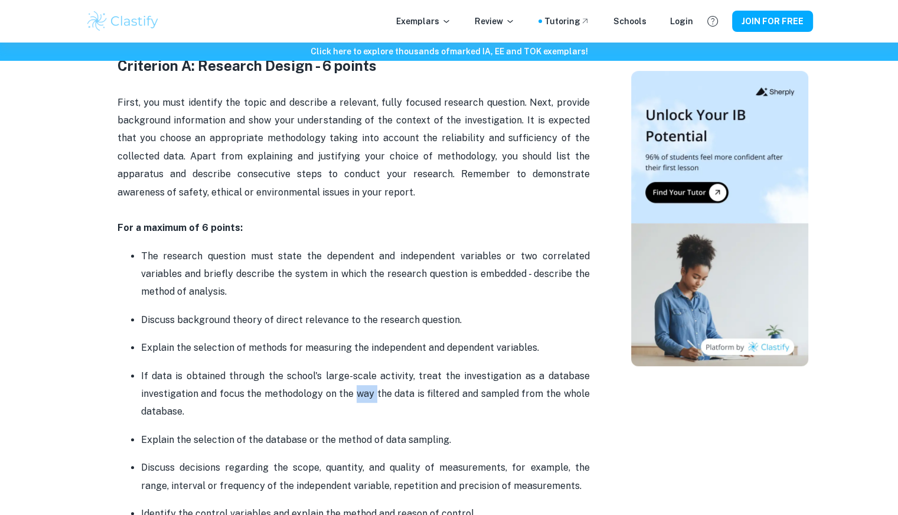
click at [364, 393] on p "If data is obtained through the school's large-scale activity, treat the invest…" at bounding box center [365, 394] width 449 height 54
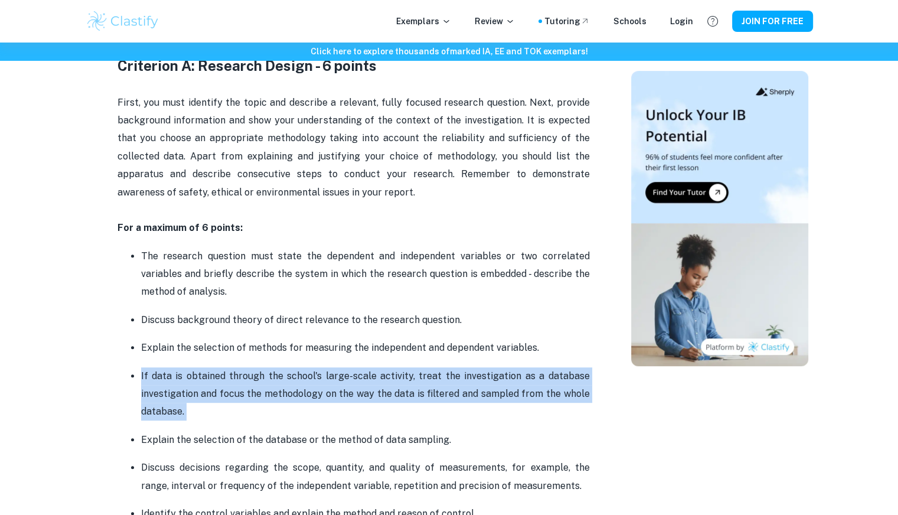
drag, startPoint x: 364, startPoint y: 393, endPoint x: 366, endPoint y: 408, distance: 15.5
click at [366, 408] on p "If data is obtained through the school's large-scale activity, treat the invest…" at bounding box center [365, 394] width 449 height 54
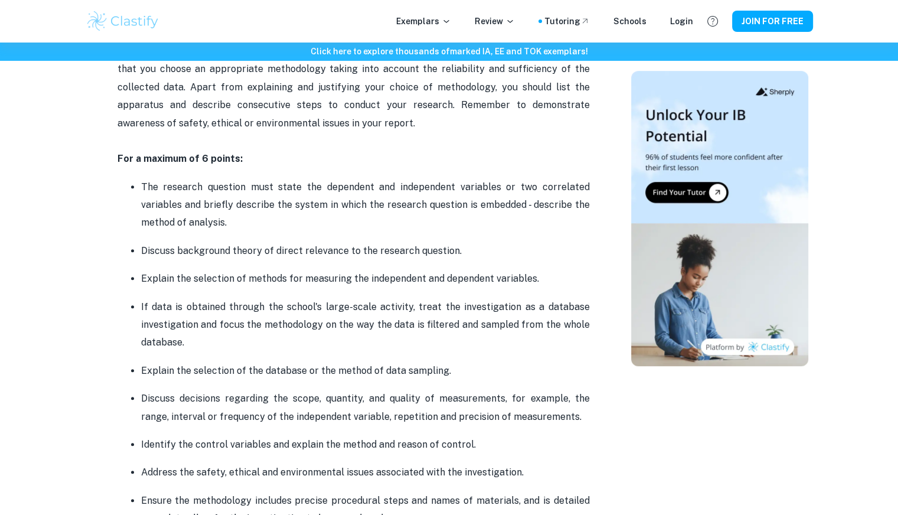
scroll to position [724, 0]
click at [223, 400] on p "Discuss decisions regarding the scope, quantity, and quality of measurements, f…" at bounding box center [365, 407] width 449 height 36
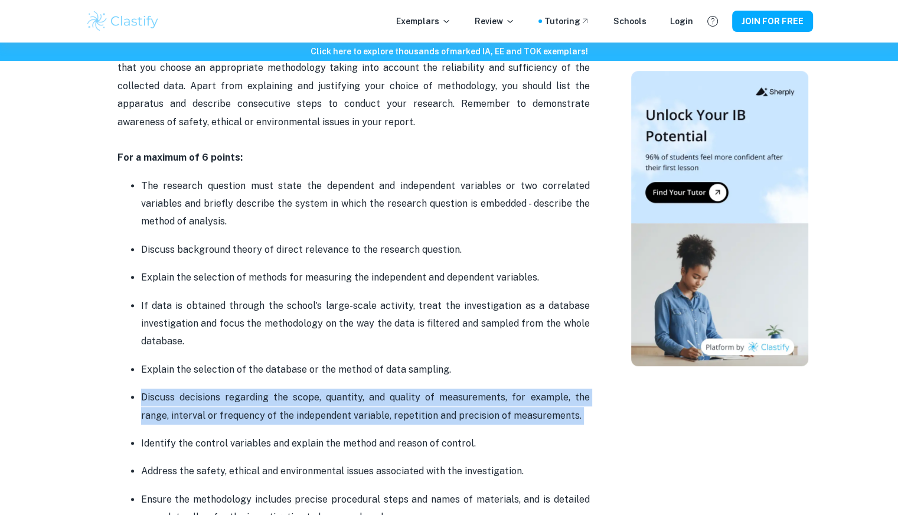
click at [223, 399] on p "Discuss decisions regarding the scope, quantity, and quality of measurements, f…" at bounding box center [365, 407] width 449 height 36
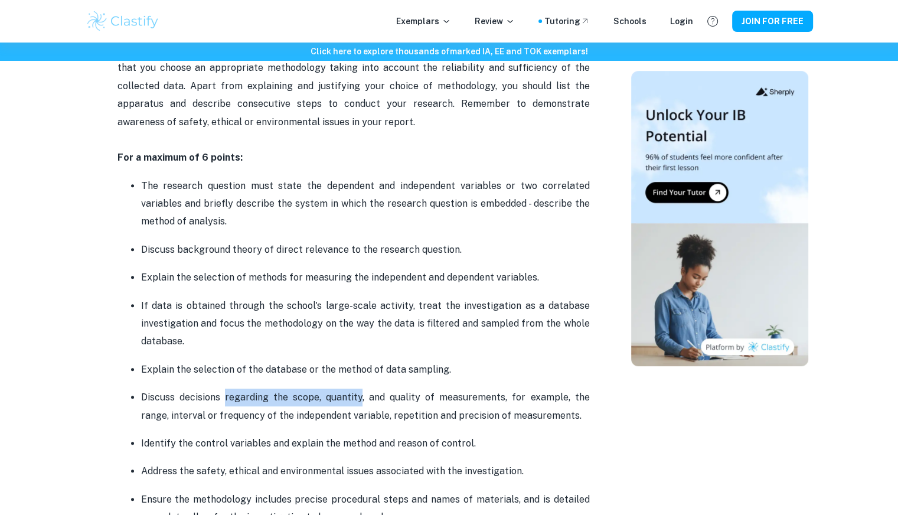
drag, startPoint x: 223, startPoint y: 399, endPoint x: 345, endPoint y: 398, distance: 121.7
click at [345, 398] on p "Discuss decisions regarding the scope, quantity, and quality of measurements, f…" at bounding box center [365, 407] width 449 height 36
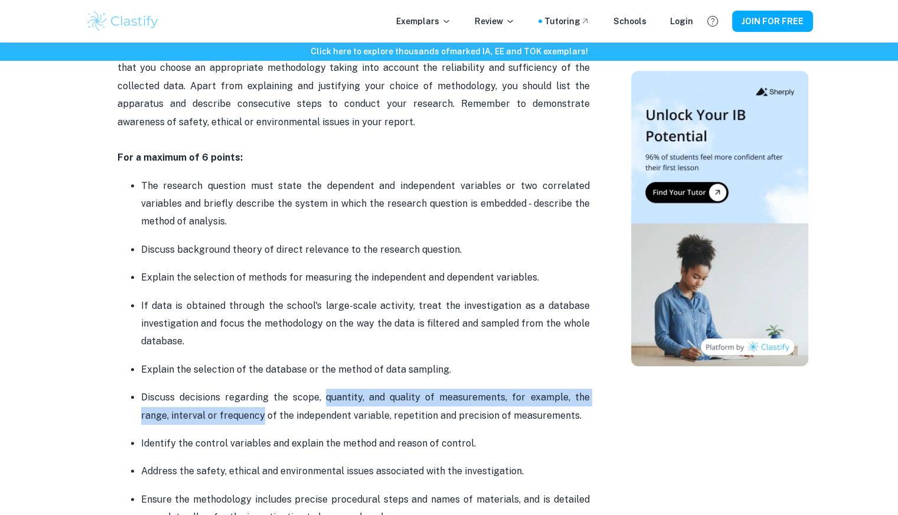
drag, startPoint x: 345, startPoint y: 398, endPoint x: 228, endPoint y: 413, distance: 118.0
click at [228, 413] on p "Discuss decisions regarding the scope, quantity, and quality of measurements, f…" at bounding box center [365, 407] width 449 height 36
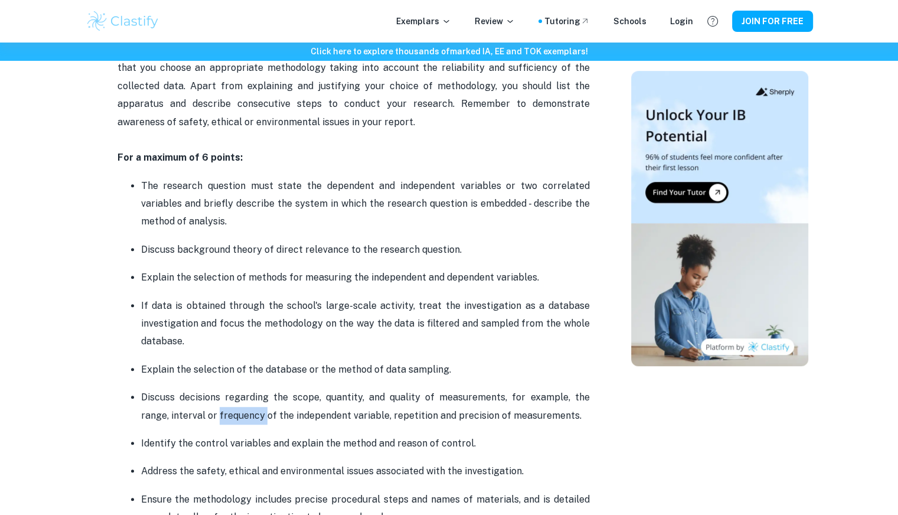
click at [228, 413] on p "Discuss decisions regarding the scope, quantity, and quality of measurements, f…" at bounding box center [365, 407] width 449 height 36
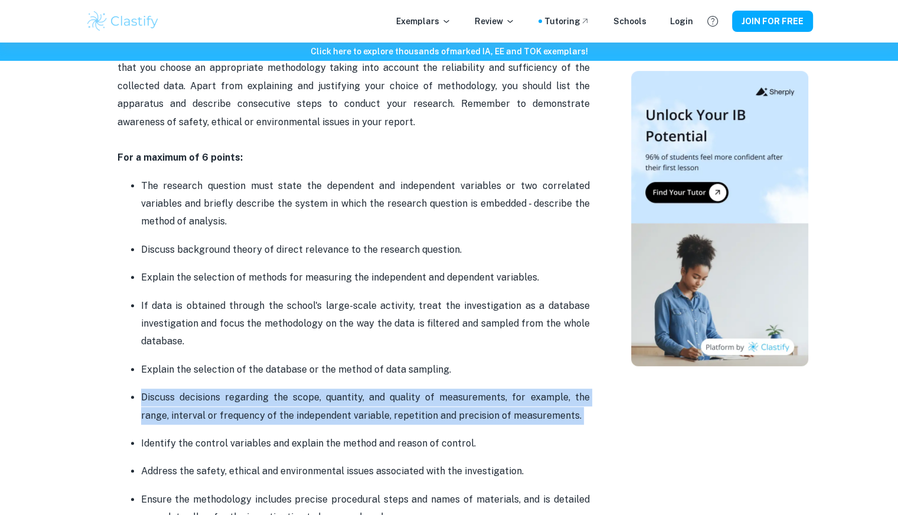
drag, startPoint x: 228, startPoint y: 413, endPoint x: 367, endPoint y: 412, distance: 138.8
click at [367, 412] on p "Discuss decisions regarding the scope, quantity, and quality of measurements, f…" at bounding box center [365, 407] width 449 height 36
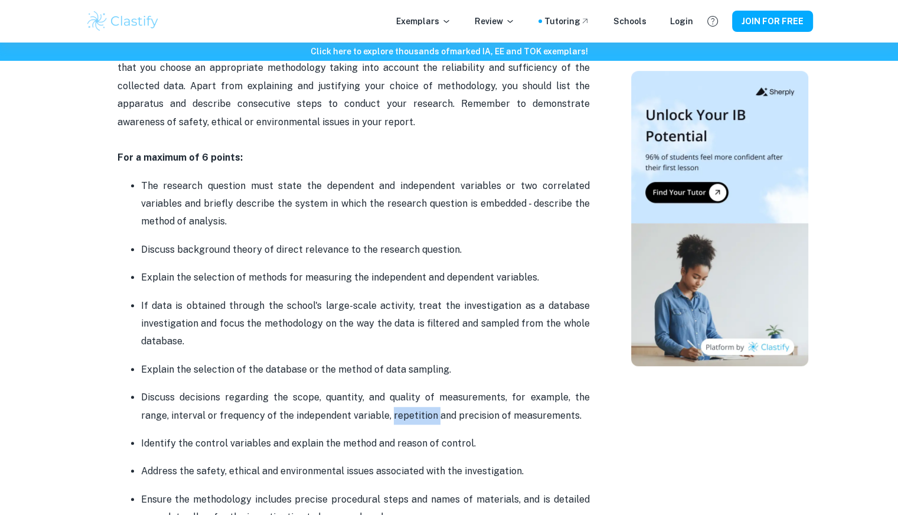
click at [367, 412] on p "Discuss decisions regarding the scope, quantity, and quality of measurements, f…" at bounding box center [365, 407] width 449 height 36
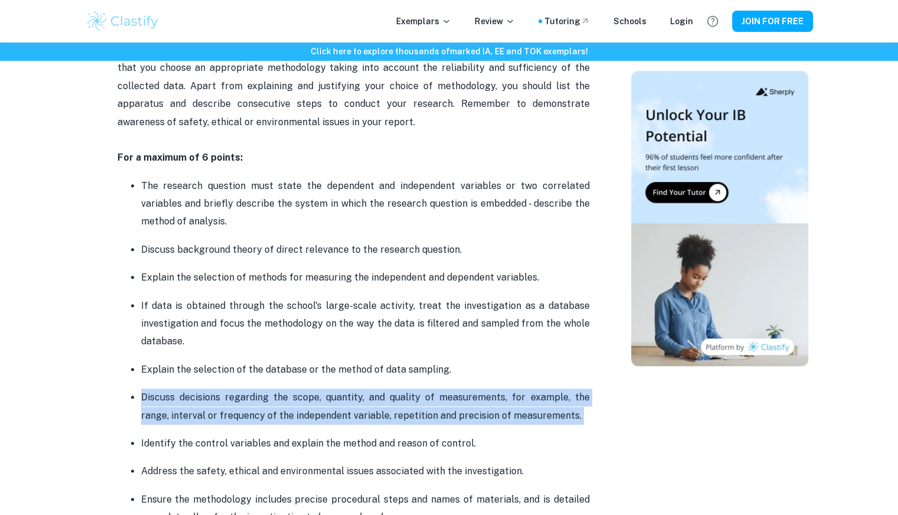
drag, startPoint x: 367, startPoint y: 412, endPoint x: 316, endPoint y: 397, distance: 52.9
click at [316, 397] on p "Discuss decisions regarding the scope, quantity, and quality of measurements, f…" at bounding box center [365, 407] width 449 height 36
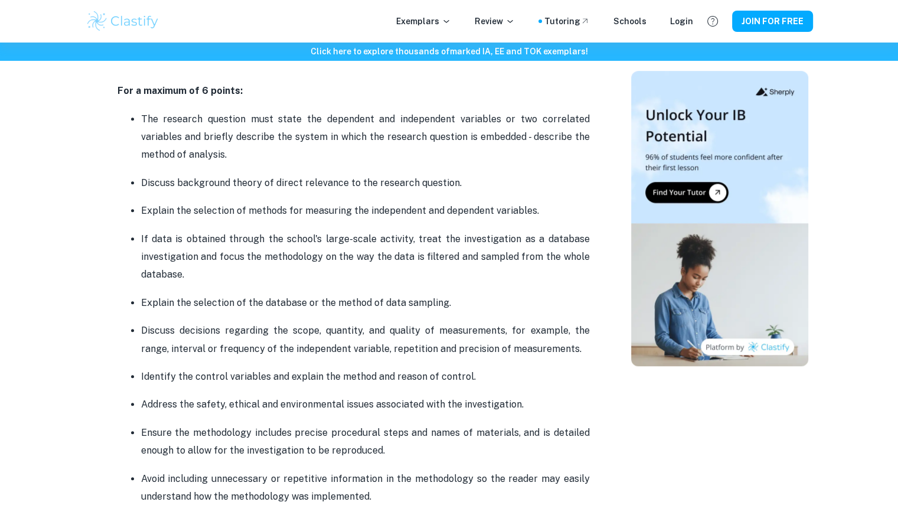
scroll to position [793, 0]
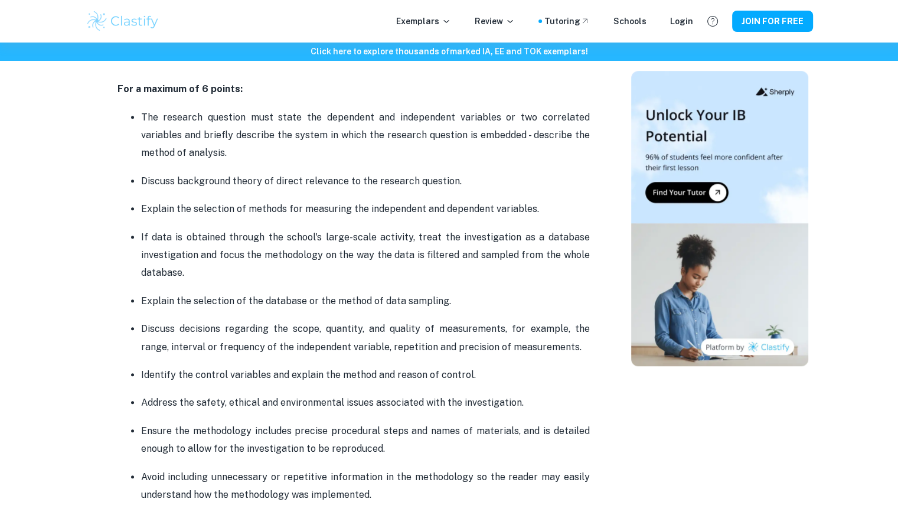
click at [203, 367] on p "Identify the control variables and explain the method and reason of control." at bounding box center [365, 375] width 449 height 18
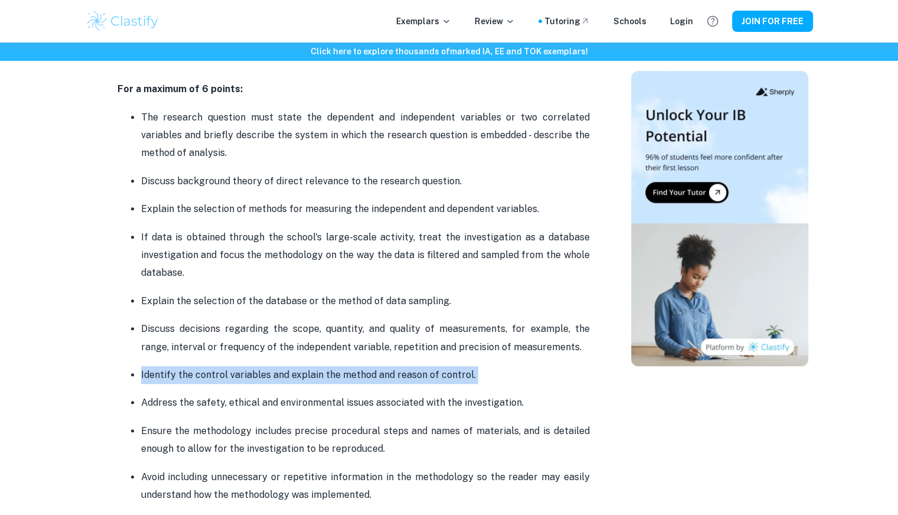
drag, startPoint x: 203, startPoint y: 367, endPoint x: 370, endPoint y: 373, distance: 166.7
click at [370, 373] on p "Identify the control variables and explain the method and reason of control." at bounding box center [365, 375] width 449 height 18
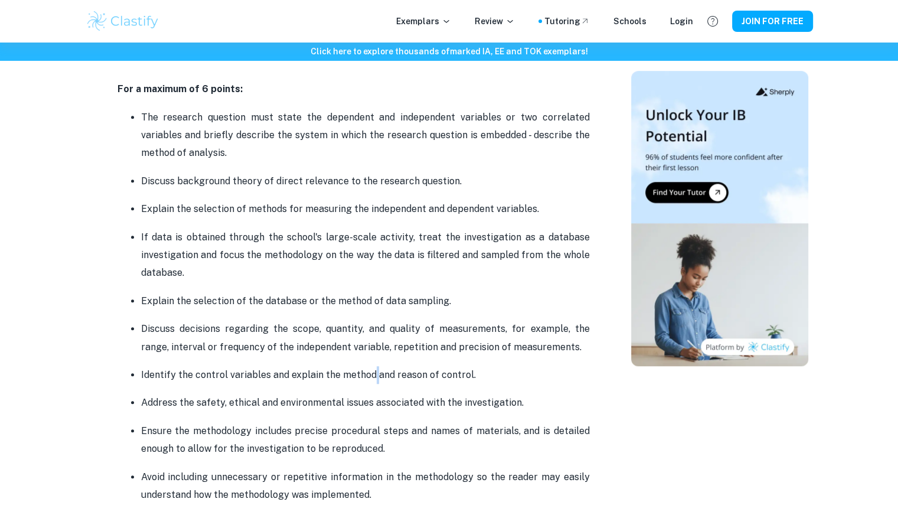
click at [370, 373] on p "Identify the control variables and explain the method and reason of control." at bounding box center [365, 375] width 449 height 18
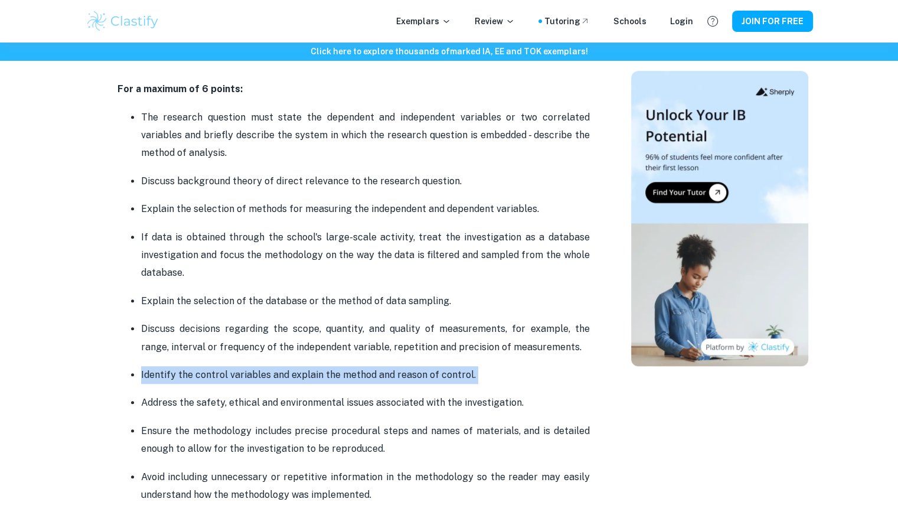
click at [369, 372] on p "Identify the control variables and explain the method and reason of control." at bounding box center [365, 375] width 449 height 18
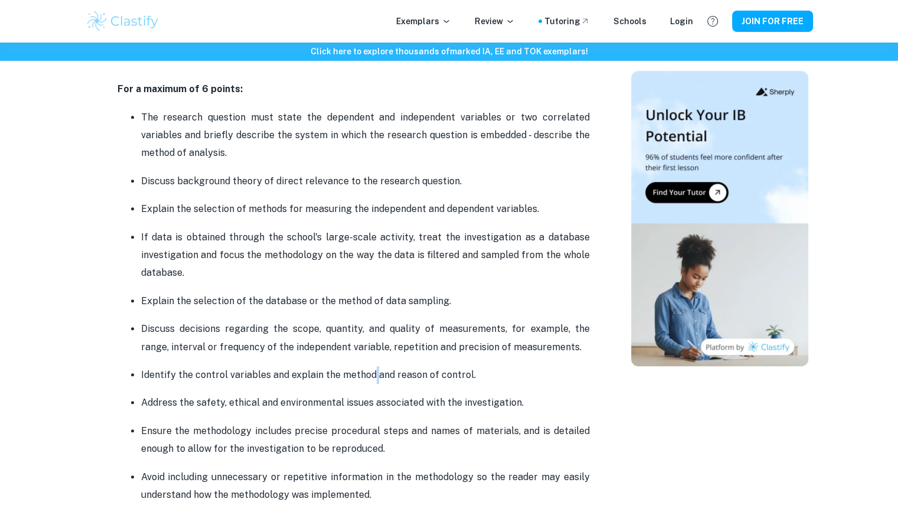
click at [369, 372] on p "Identify the control variables and explain the method and reason of control." at bounding box center [365, 375] width 449 height 18
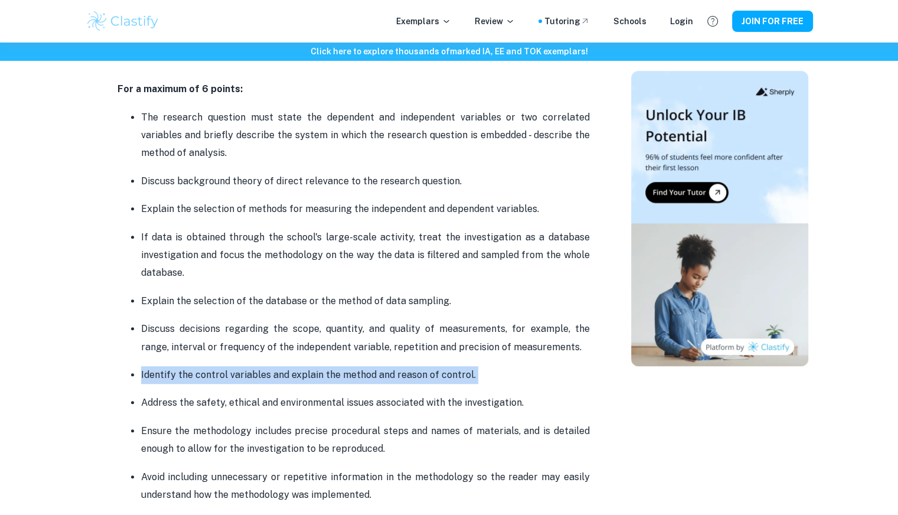
click at [365, 370] on p "Identify the control variables and explain the method and reason of control." at bounding box center [365, 375] width 449 height 18
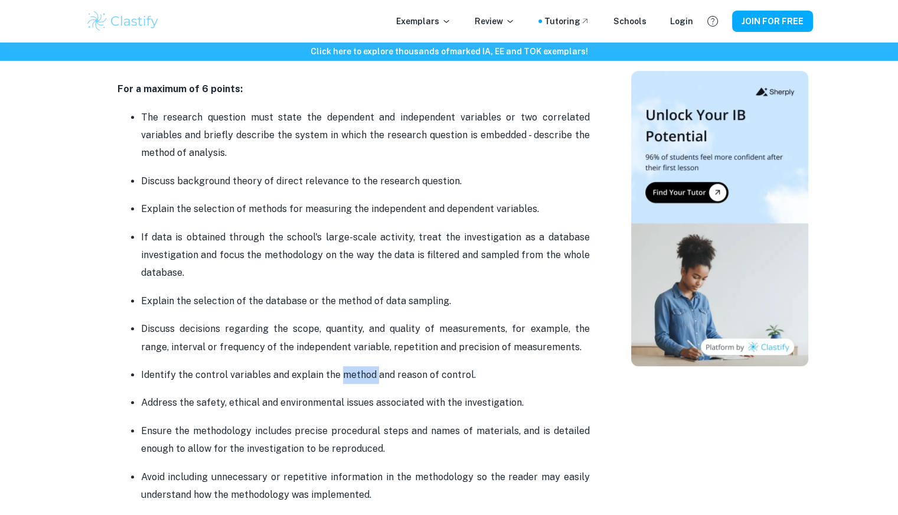
click at [365, 370] on p "Identify the control variables and explain the method and reason of control." at bounding box center [365, 375] width 449 height 18
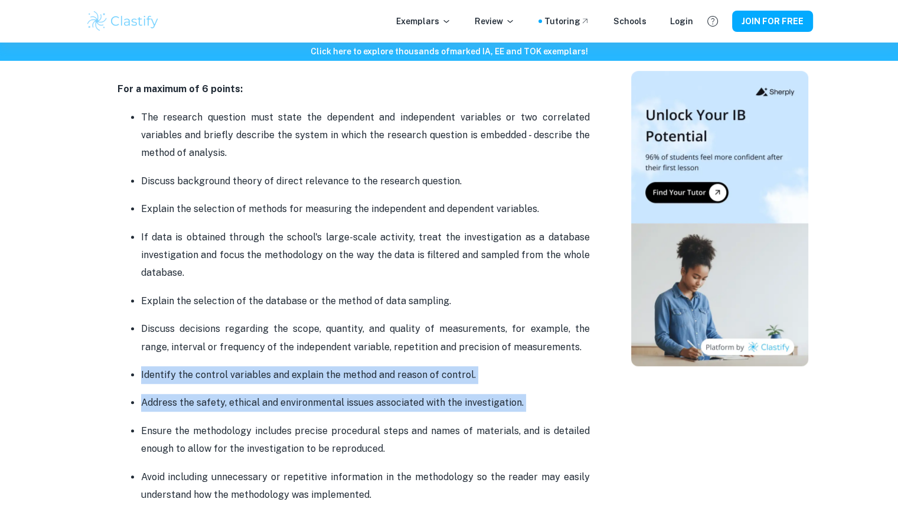
drag, startPoint x: 365, startPoint y: 370, endPoint x: 260, endPoint y: 388, distance: 106.0
click at [260, 388] on ul "The research question must state the dependent and independent variables or two…" at bounding box center [354, 306] width 473 height 396
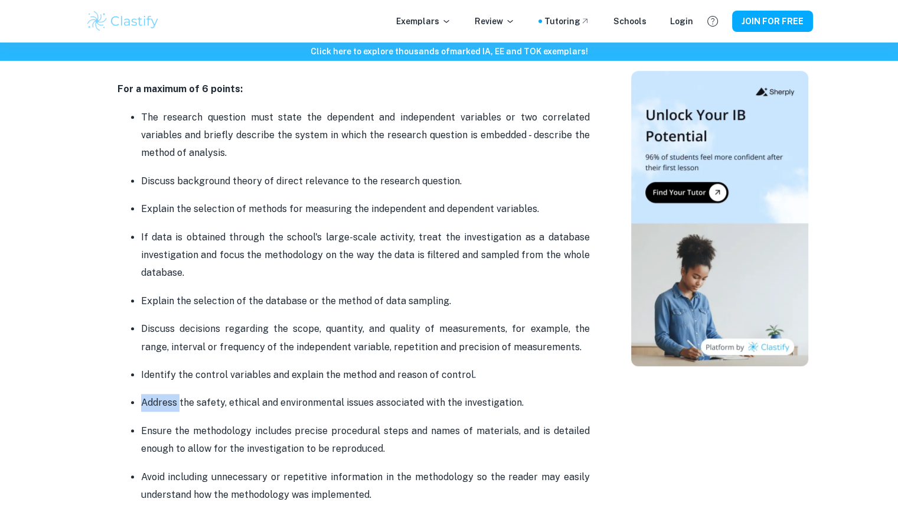
click at [260, 388] on ul "The research question must state the dependent and independent variables or two…" at bounding box center [354, 306] width 473 height 396
drag, startPoint x: 260, startPoint y: 388, endPoint x: 385, endPoint y: 398, distance: 125.0
click at [385, 398] on ul "The research question must state the dependent and independent variables or two…" at bounding box center [354, 306] width 473 height 396
click at [385, 398] on p "Address the safety, ethical and environmental issues associated with the invest…" at bounding box center [365, 403] width 449 height 18
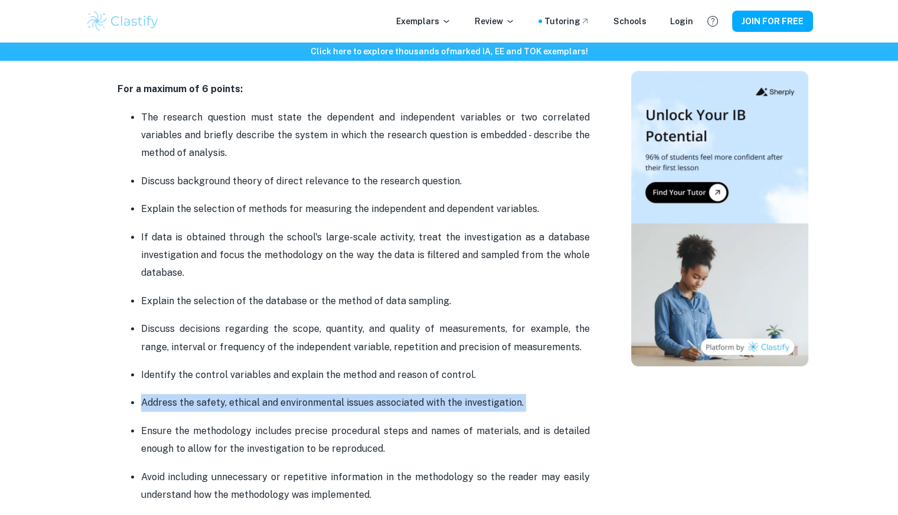
click at [385, 398] on p "Address the safety, ethical and environmental issues associated with the invest…" at bounding box center [365, 403] width 449 height 18
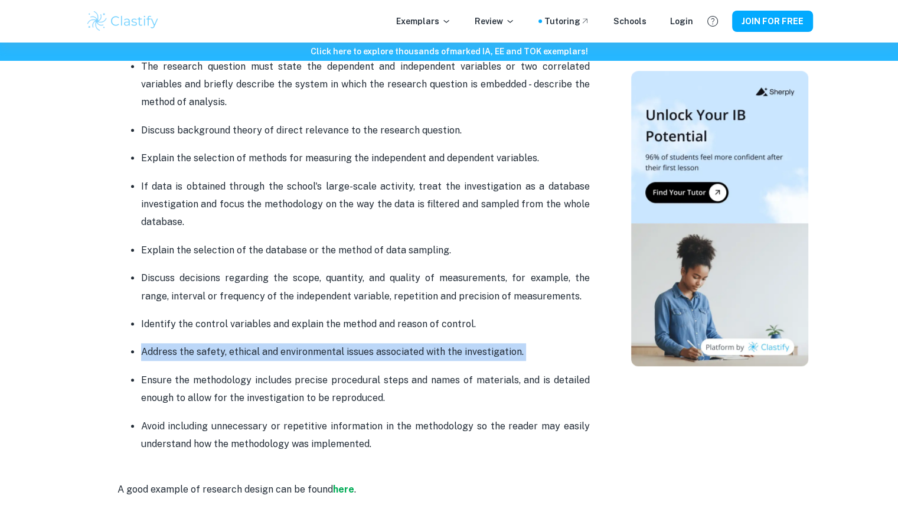
scroll to position [849, 0]
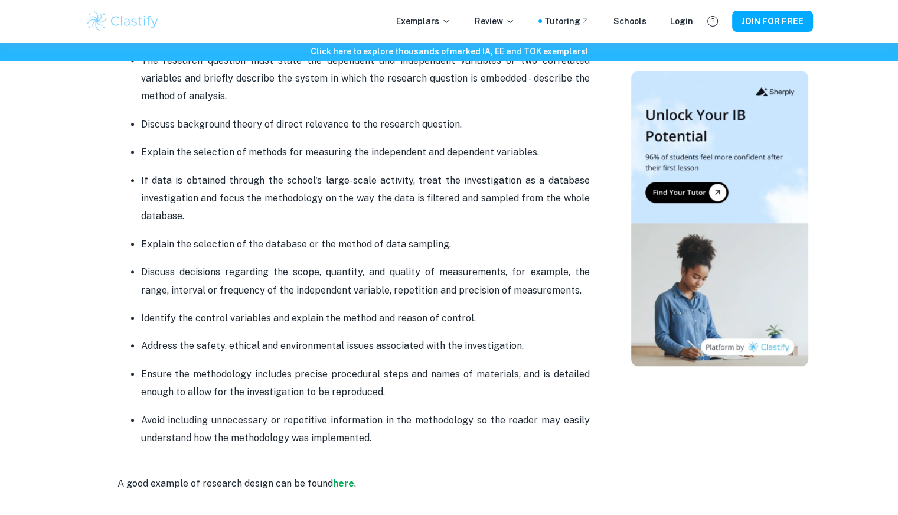
click at [385, 398] on p "Ensure the methodology includes precise procedural steps and names of materials…" at bounding box center [365, 384] width 449 height 36
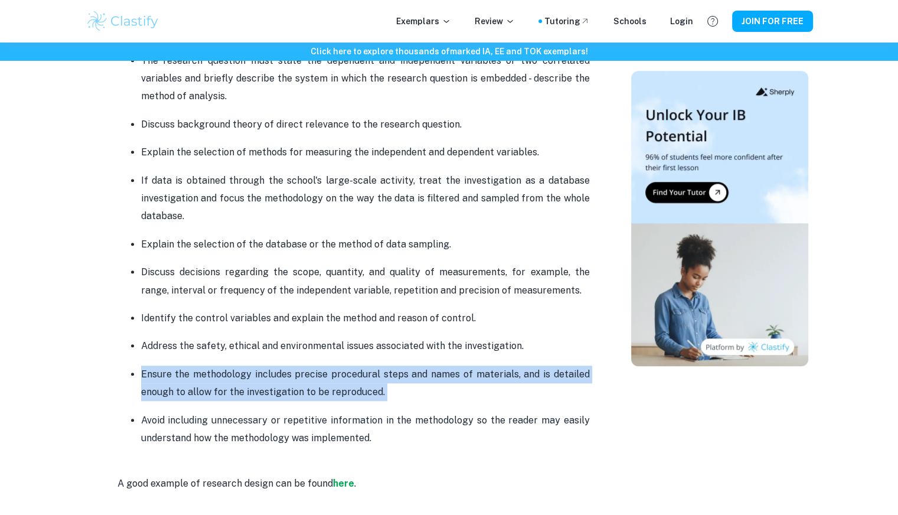
drag, startPoint x: 385, startPoint y: 398, endPoint x: 331, endPoint y: 376, distance: 58.6
click at [331, 376] on p "Ensure the methodology includes precise procedural steps and names of materials…" at bounding box center [365, 384] width 449 height 36
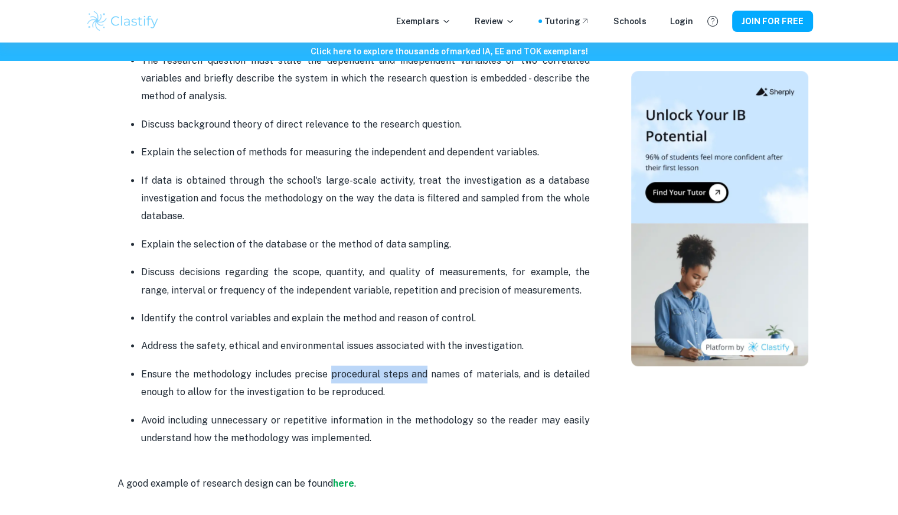
drag, startPoint x: 331, startPoint y: 376, endPoint x: 425, endPoint y: 374, distance: 94.5
click at [425, 374] on p "Ensure the methodology includes precise procedural steps and names of materials…" at bounding box center [365, 384] width 449 height 36
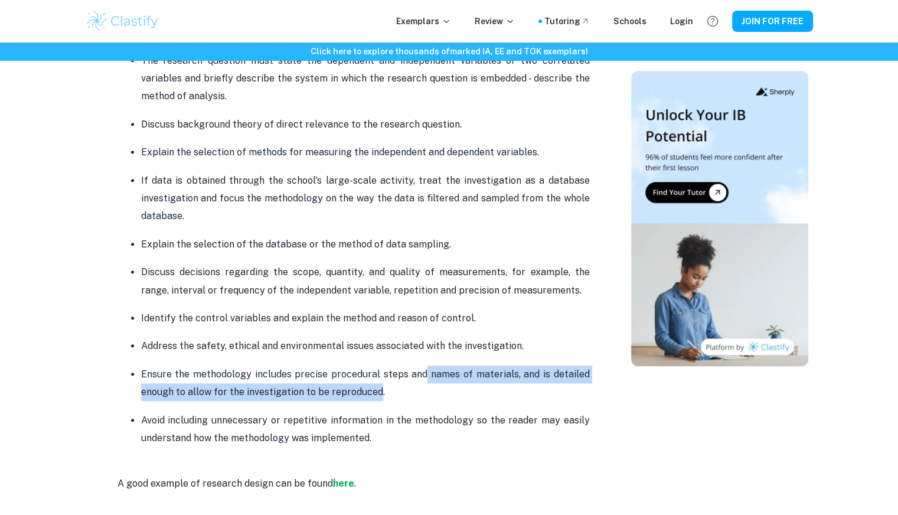
drag, startPoint x: 425, startPoint y: 374, endPoint x: 354, endPoint y: 395, distance: 74.6
click at [354, 395] on p "Ensure the methodology includes precise procedural steps and names of materials…" at bounding box center [365, 384] width 449 height 36
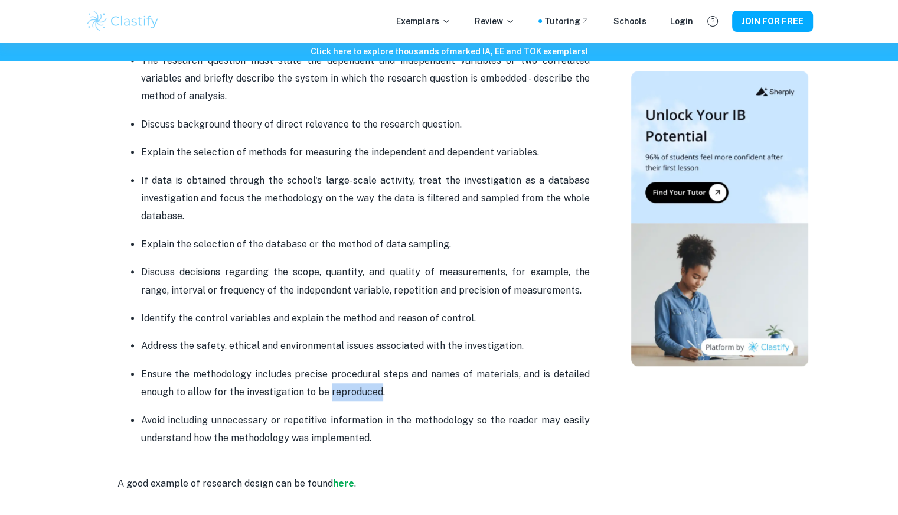
click at [354, 395] on p "Ensure the methodology includes precise procedural steps and names of materials…" at bounding box center [365, 384] width 449 height 36
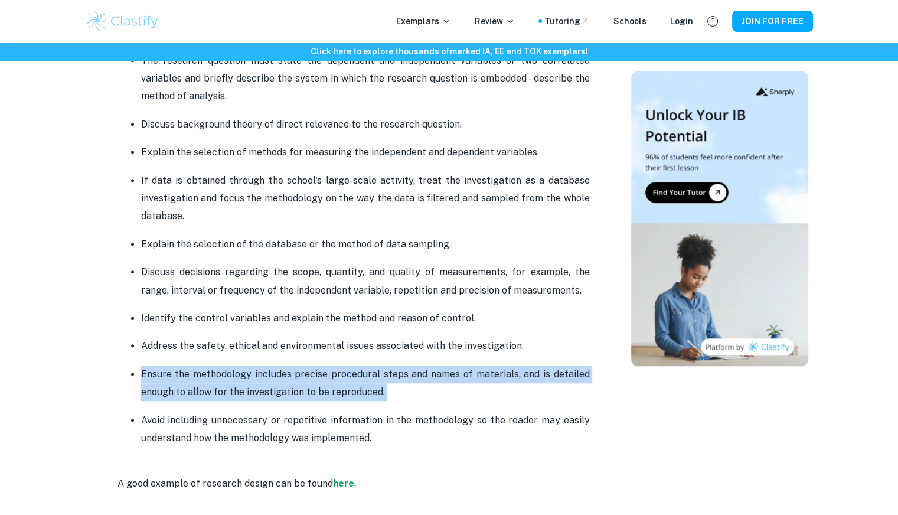
click at [354, 395] on p "Ensure the methodology includes precise procedural steps and names of materials…" at bounding box center [365, 384] width 449 height 36
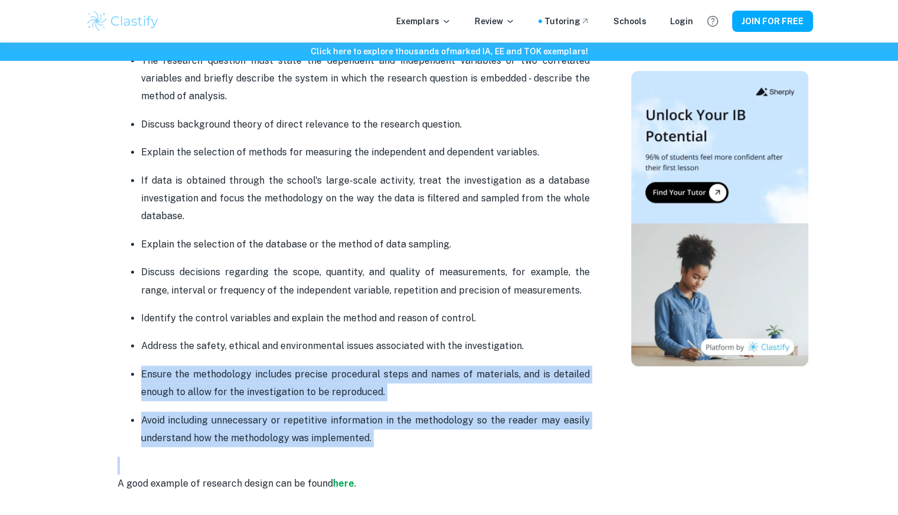
drag, startPoint x: 354, startPoint y: 395, endPoint x: 298, endPoint y: 424, distance: 62.9
click at [298, 424] on ul "The research question must state the dependent and independent variables or two…" at bounding box center [354, 249] width 473 height 396
click at [298, 424] on p "Avoid including unnecessary or repetitive information in the methodology so the…" at bounding box center [365, 430] width 449 height 36
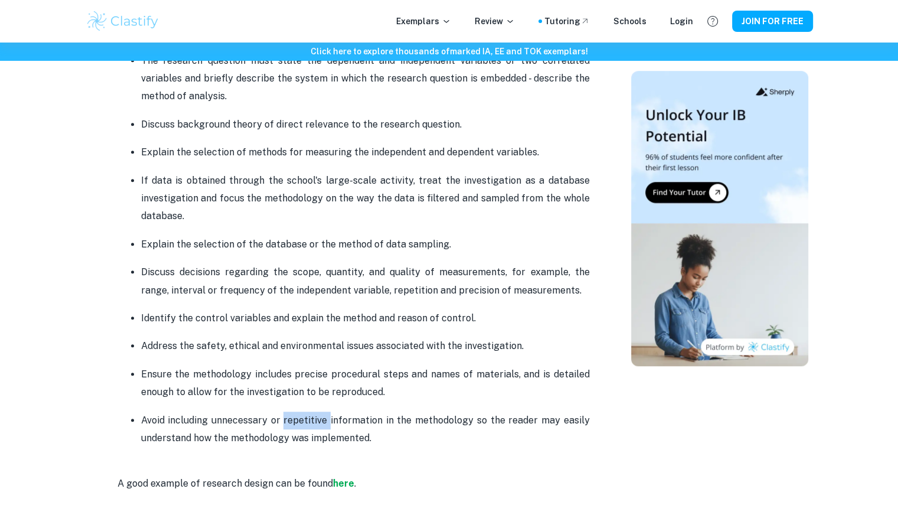
click at [298, 424] on p "Avoid including unnecessary or repetitive information in the methodology so the…" at bounding box center [365, 430] width 449 height 36
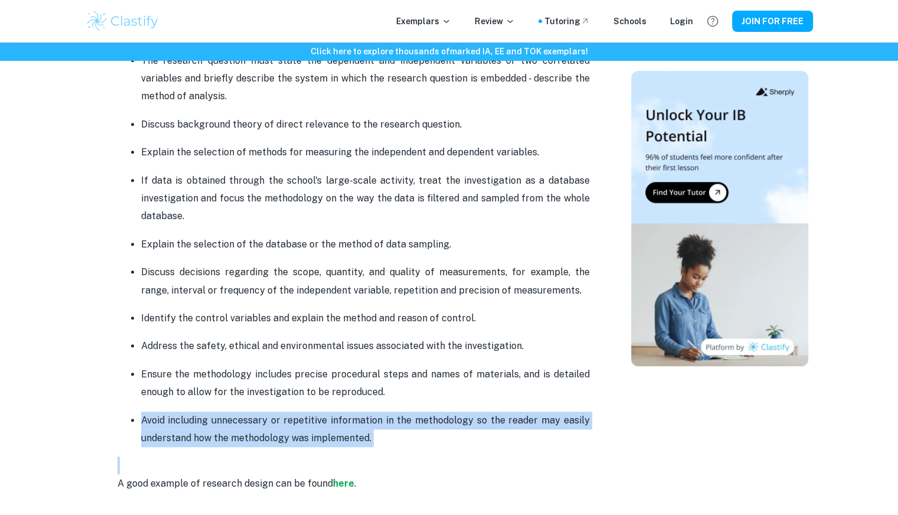
drag, startPoint x: 298, startPoint y: 424, endPoint x: 359, endPoint y: 423, distance: 61.4
click at [359, 423] on p "Avoid including unnecessary or repetitive information in the methodology so the…" at bounding box center [365, 430] width 449 height 36
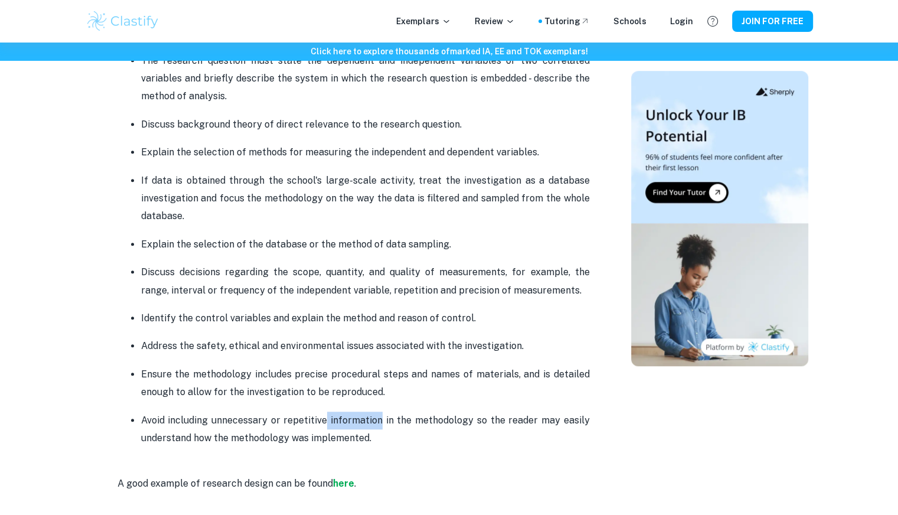
drag, startPoint x: 359, startPoint y: 423, endPoint x: 316, endPoint y: 428, distance: 43.4
click at [316, 428] on p "Avoid including unnecessary or repetitive information in the methodology so the…" at bounding box center [365, 430] width 449 height 36
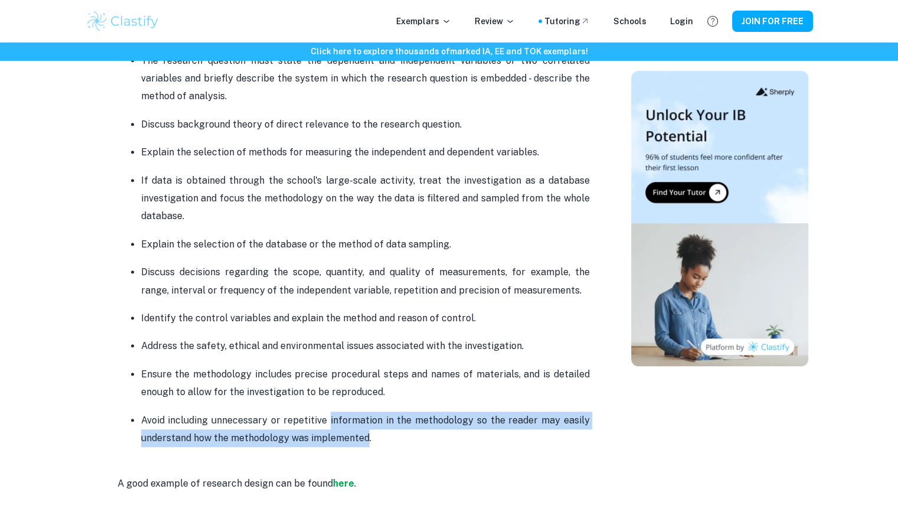
click at [316, 428] on p "Avoid including unnecessary or repetitive information in the methodology so the…" at bounding box center [365, 430] width 449 height 36
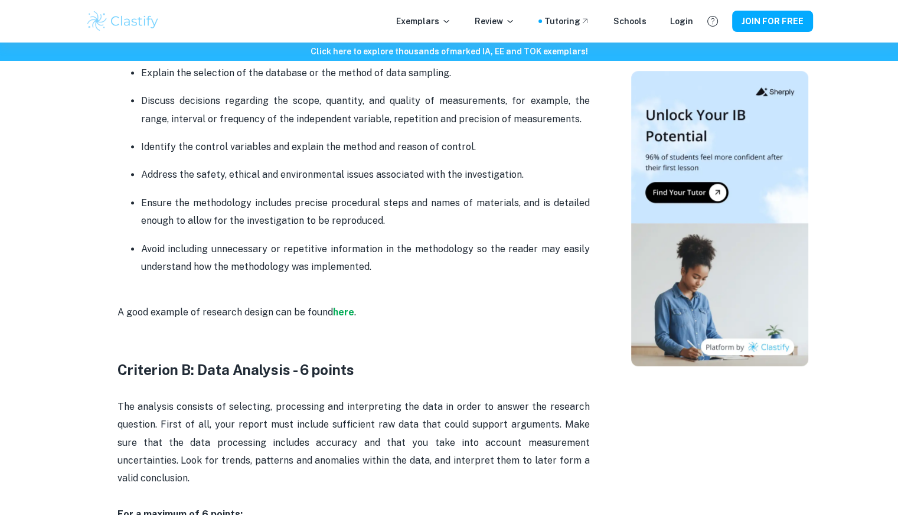
scroll to position [1022, 0]
click at [347, 312] on strong "here" at bounding box center [343, 310] width 21 height 11
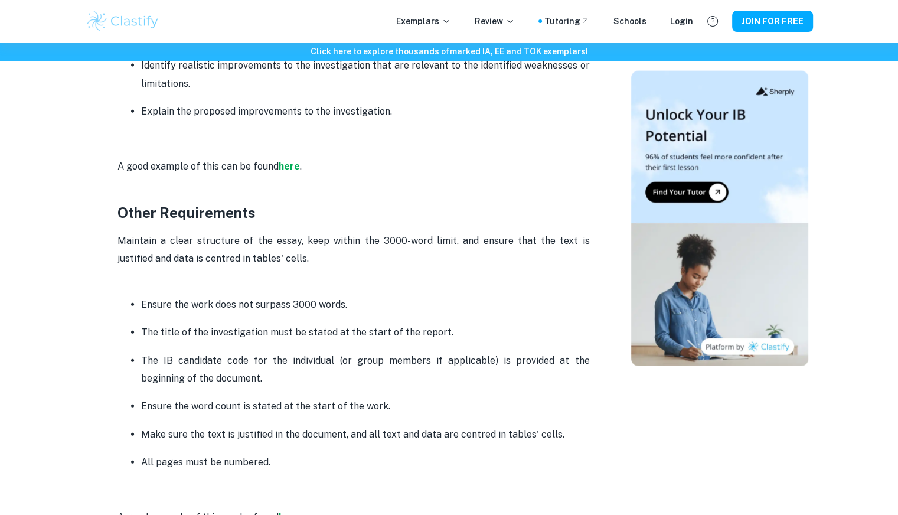
scroll to position [2738, 0]
click at [230, 296] on p "Ensure the work does not surpass 3000 words." at bounding box center [365, 305] width 449 height 18
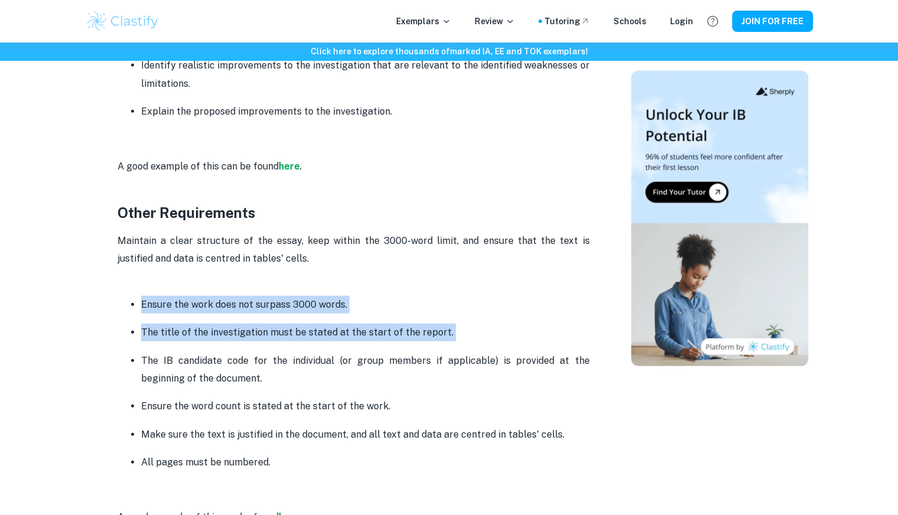
drag, startPoint x: 230, startPoint y: 276, endPoint x: 273, endPoint y: 306, distance: 51.8
click at [273, 306] on ul "Ensure the work does not surpass 3000 words. The title of the investigation mus…" at bounding box center [354, 383] width 473 height 177
click at [273, 324] on p "The title of the investigation must be stated at the start of the report." at bounding box center [365, 333] width 449 height 18
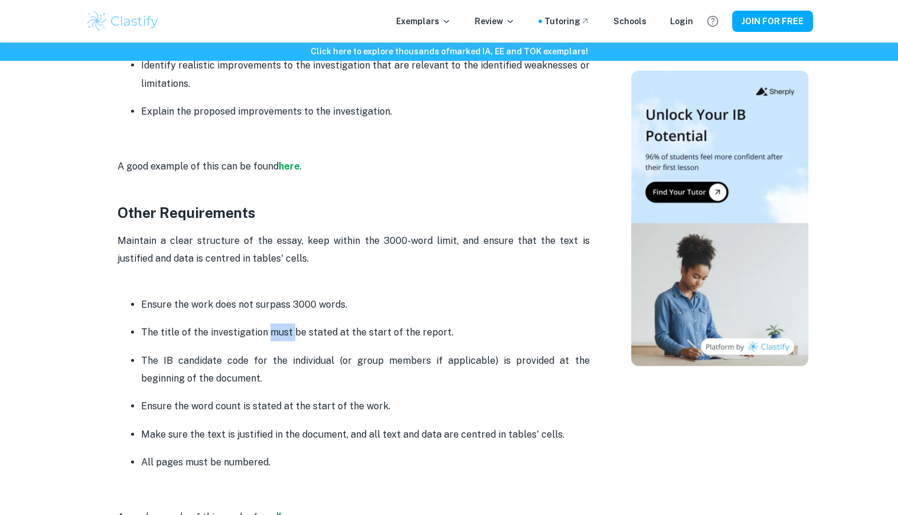
click at [273, 324] on p "The title of the investigation must be stated at the start of the report." at bounding box center [365, 333] width 449 height 18
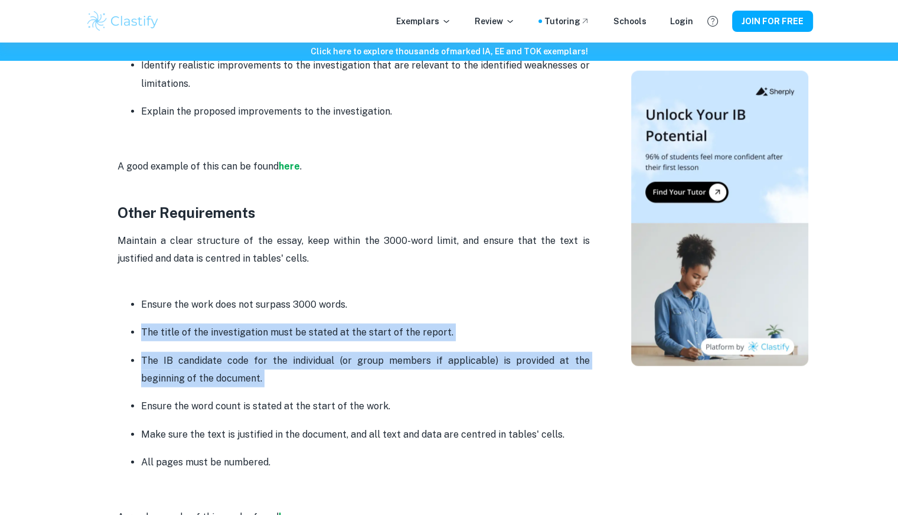
drag, startPoint x: 273, startPoint y: 306, endPoint x: 203, endPoint y: 344, distance: 79.3
click at [203, 344] on ul "Ensure the work does not surpass 3000 words. The title of the investigation mus…" at bounding box center [354, 383] width 473 height 177
click at [203, 352] on p "The IB candidate code for the individual (or group members if applicable) is pr…" at bounding box center [365, 370] width 449 height 36
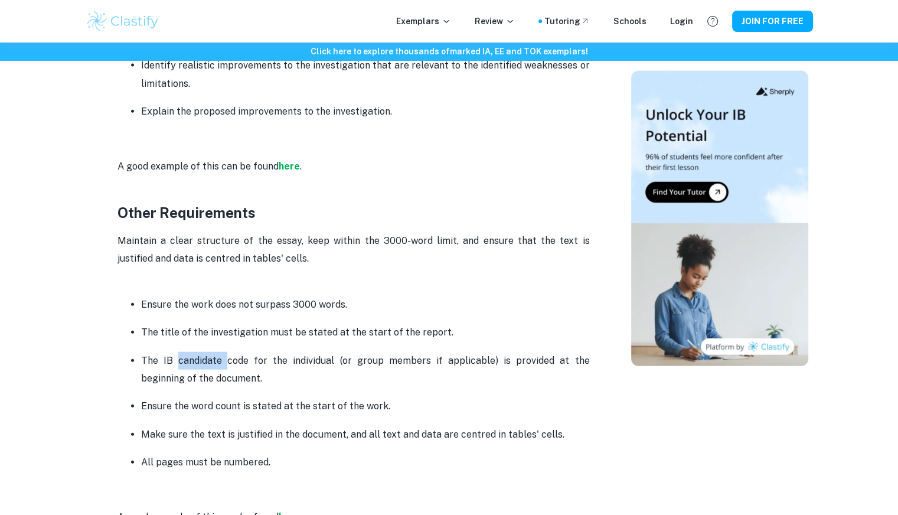
click at [203, 352] on p "The IB candidate code for the individual (or group members if applicable) is pr…" at bounding box center [365, 370] width 449 height 36
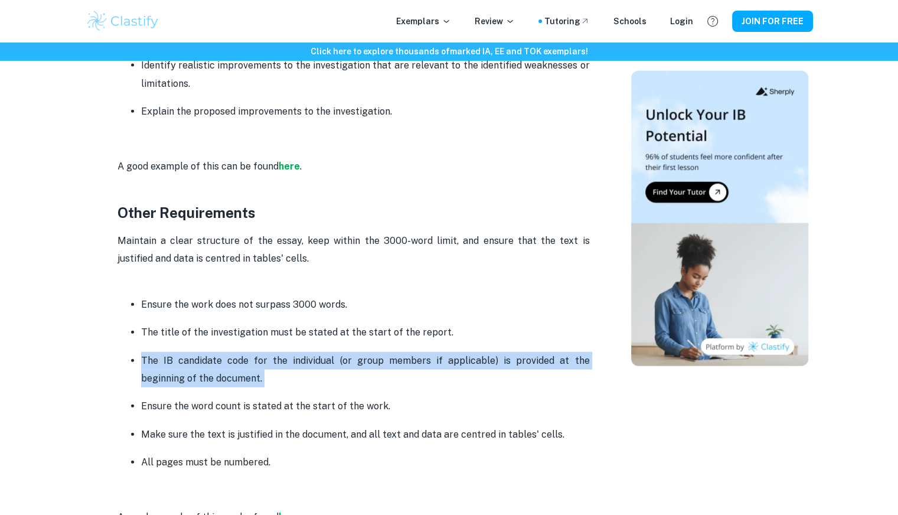
drag, startPoint x: 203, startPoint y: 344, endPoint x: 385, endPoint y: 344, distance: 181.9
click at [385, 352] on p "The IB candidate code for the individual (or group members if applicable) is pr…" at bounding box center [365, 370] width 449 height 36
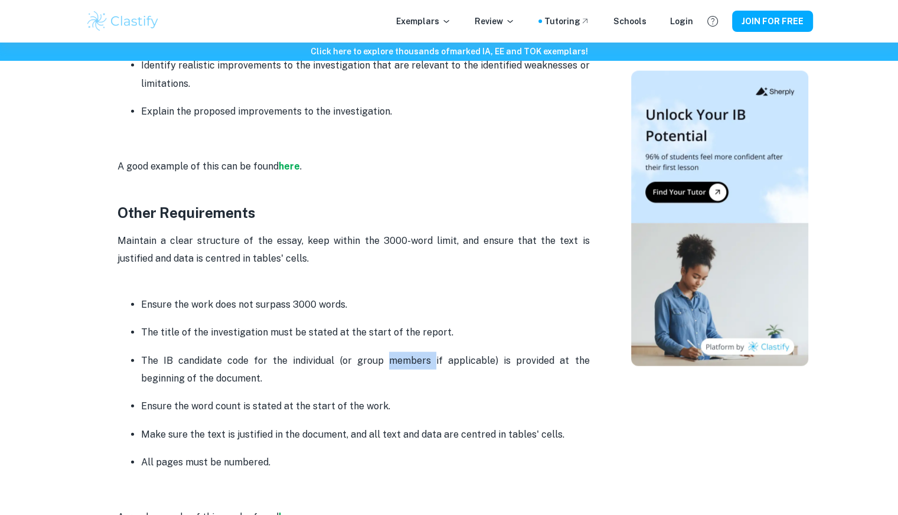
click at [385, 352] on p "The IB candidate code for the individual (or group members if applicable) is pr…" at bounding box center [365, 370] width 449 height 36
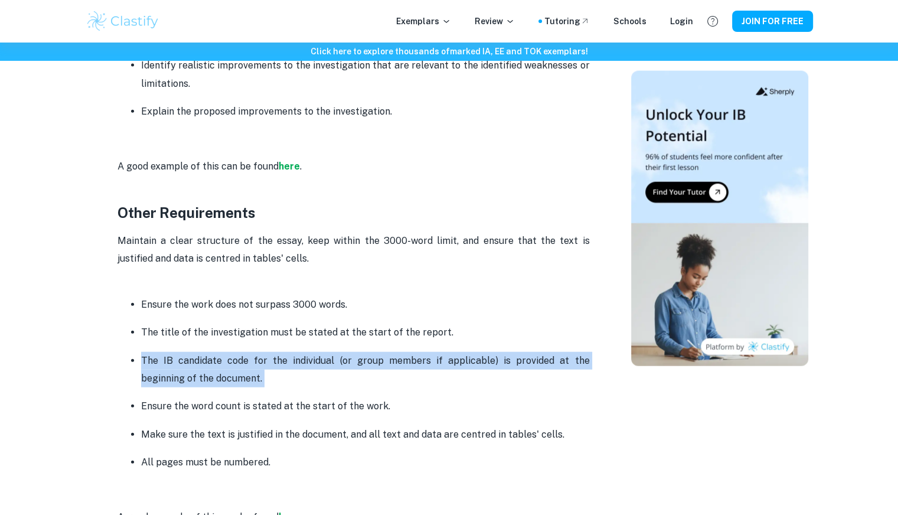
drag, startPoint x: 385, startPoint y: 344, endPoint x: 357, endPoint y: 347, distance: 28.0
click at [357, 352] on p "The IB candidate code for the individual (or group members if applicable) is pr…" at bounding box center [365, 370] width 449 height 36
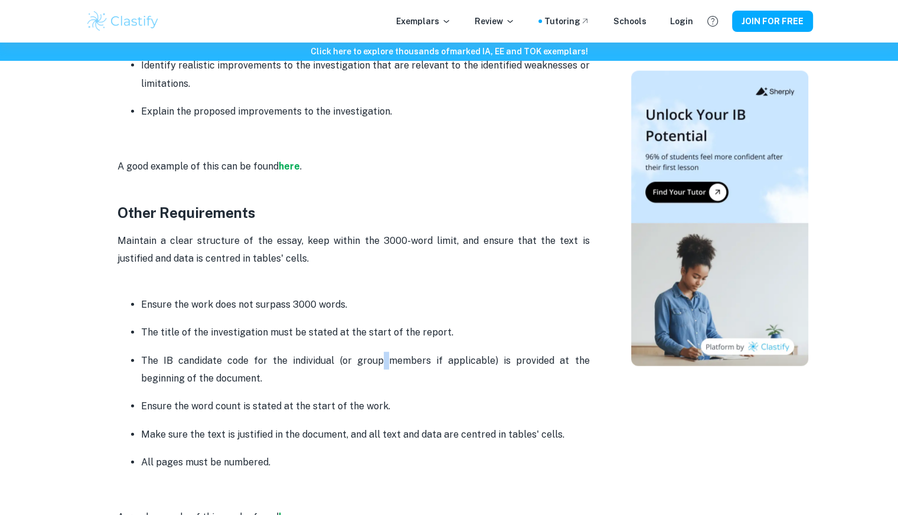
click at [357, 352] on p "The IB candidate code for the individual (or group members if applicable) is pr…" at bounding box center [365, 370] width 449 height 36
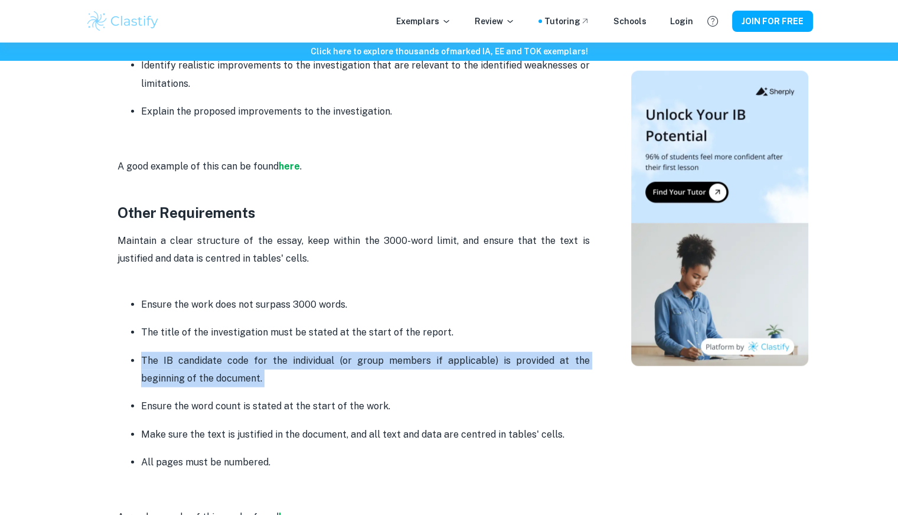
click at [353, 352] on p "The IB candidate code for the individual (or group members if applicable) is pr…" at bounding box center [365, 370] width 449 height 36
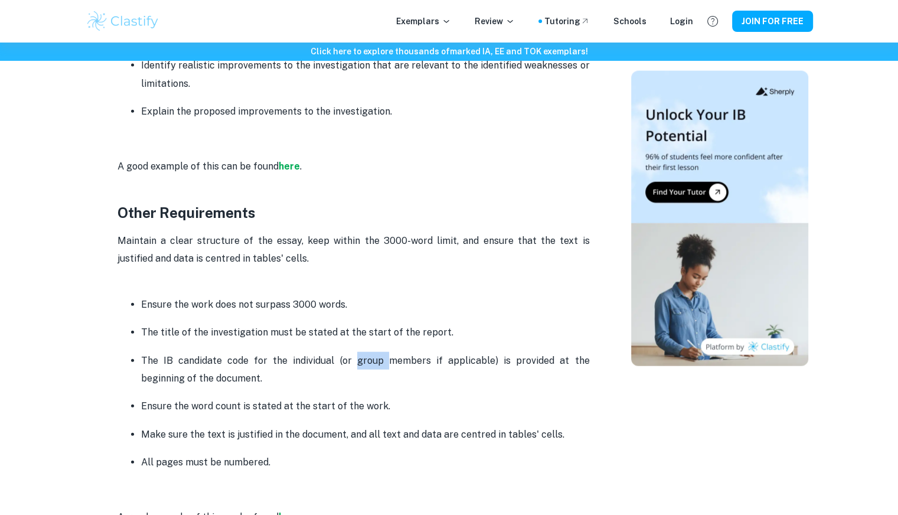
click at [353, 352] on p "The IB candidate code for the individual (or group members if applicable) is pr…" at bounding box center [365, 370] width 449 height 36
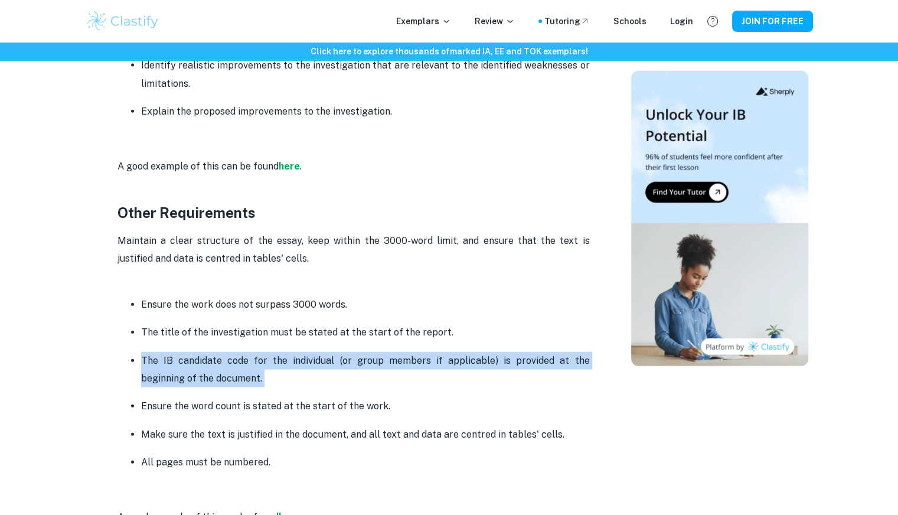
click at [353, 352] on p "The IB candidate code for the individual (or group members if applicable) is pr…" at bounding box center [365, 370] width 449 height 36
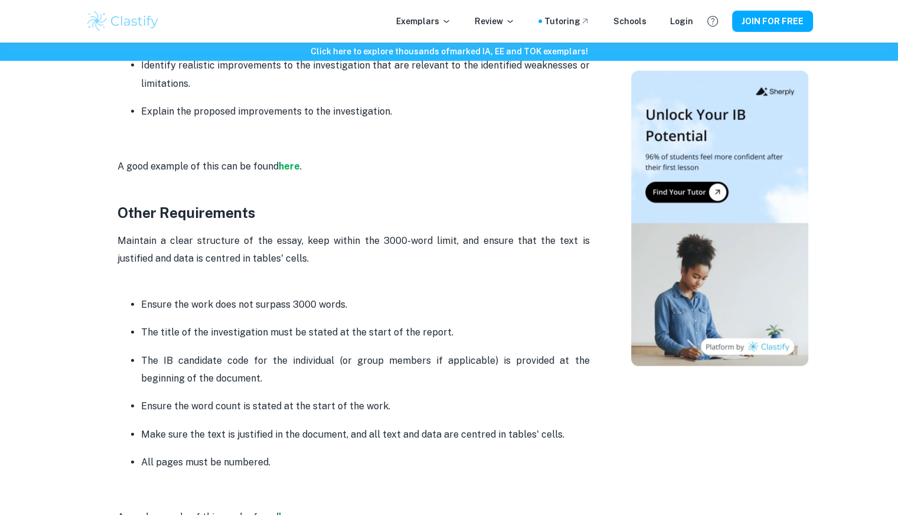
click at [288, 398] on p "Ensure the word count is stated at the start of the work." at bounding box center [365, 407] width 449 height 18
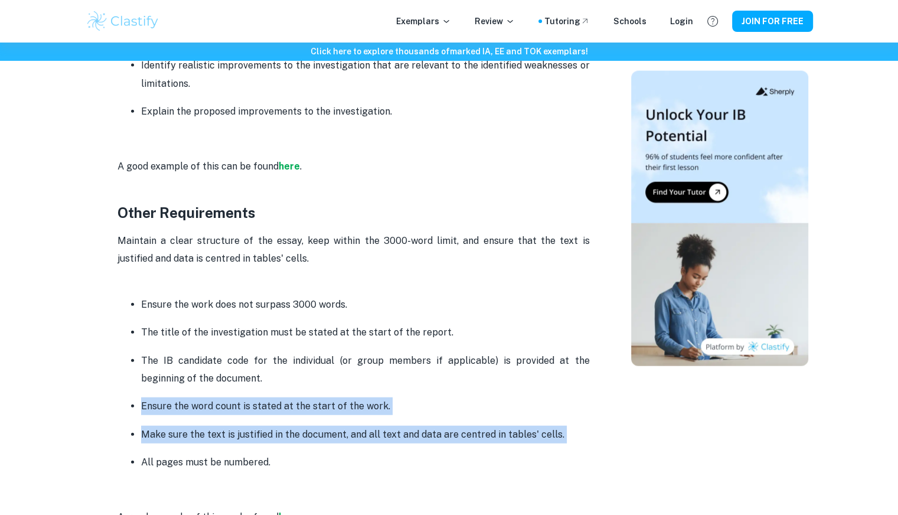
drag, startPoint x: 288, startPoint y: 380, endPoint x: 292, endPoint y: 407, distance: 27.0
click at [292, 407] on ul "Ensure the work does not surpass 3000 words. The title of the investigation mus…" at bounding box center [354, 383] width 473 height 177
click at [296, 398] on p "Ensure the word count is stated at the start of the work." at bounding box center [365, 407] width 449 height 18
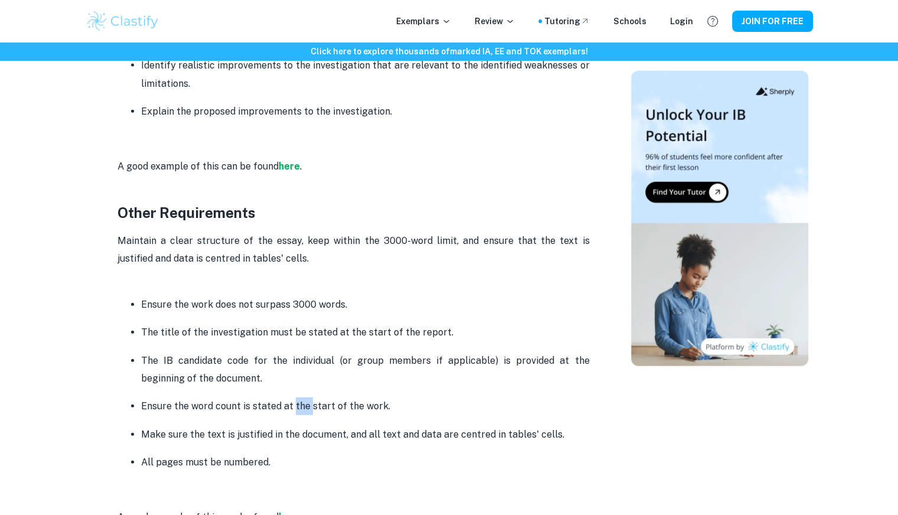
click at [296, 398] on p "Ensure the word count is stated at the start of the work." at bounding box center [365, 407] width 449 height 18
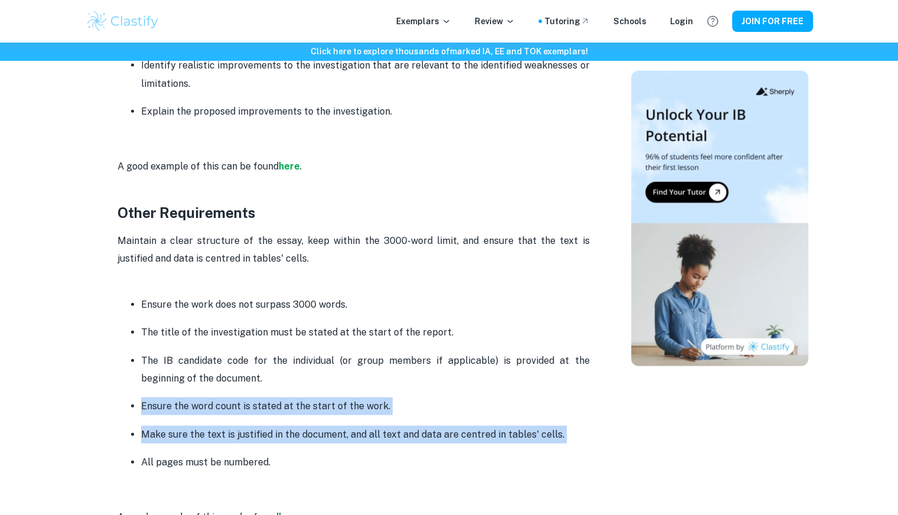
drag, startPoint x: 296, startPoint y: 379, endPoint x: 292, endPoint y: 411, distance: 32.7
click at [292, 411] on ul "Ensure the work does not surpass 3000 words. The title of the investigation mus…" at bounding box center [354, 383] width 473 height 177
click at [292, 426] on p "Make sure the text is justified in the document, and all text and data are cent…" at bounding box center [365, 435] width 449 height 18
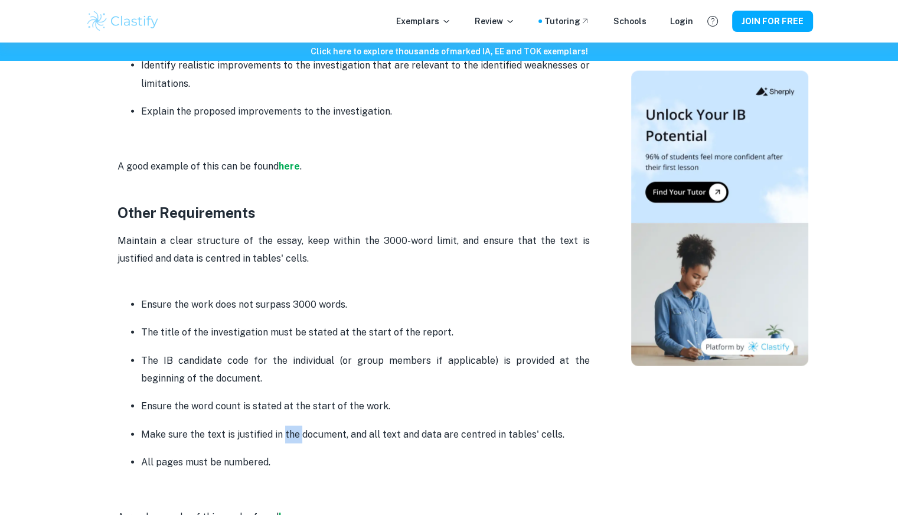
click at [292, 426] on p "Make sure the text is justified in the document, and all text and data are cent…" at bounding box center [365, 435] width 449 height 18
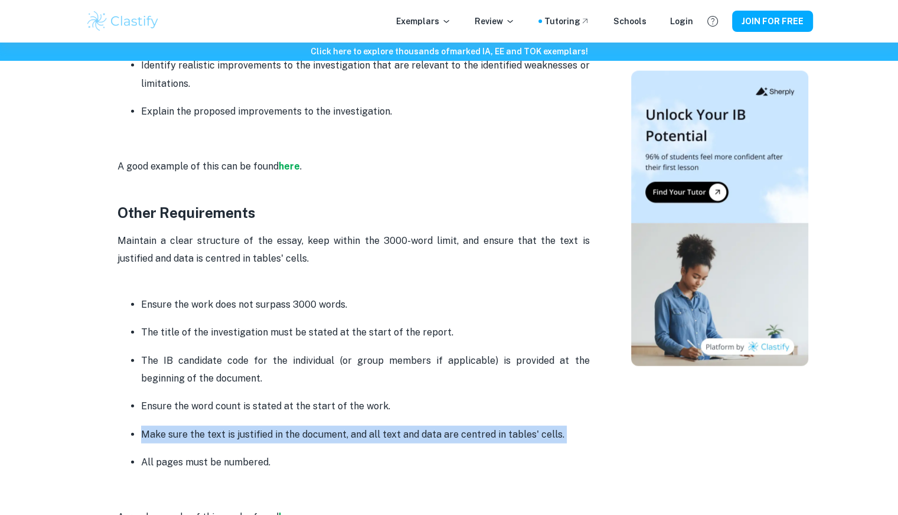
drag, startPoint x: 292, startPoint y: 411, endPoint x: 297, endPoint y: 415, distance: 6.3
click at [297, 426] on p "Make sure the text is justified in the document, and all text and data are cent…" at bounding box center [365, 435] width 449 height 18
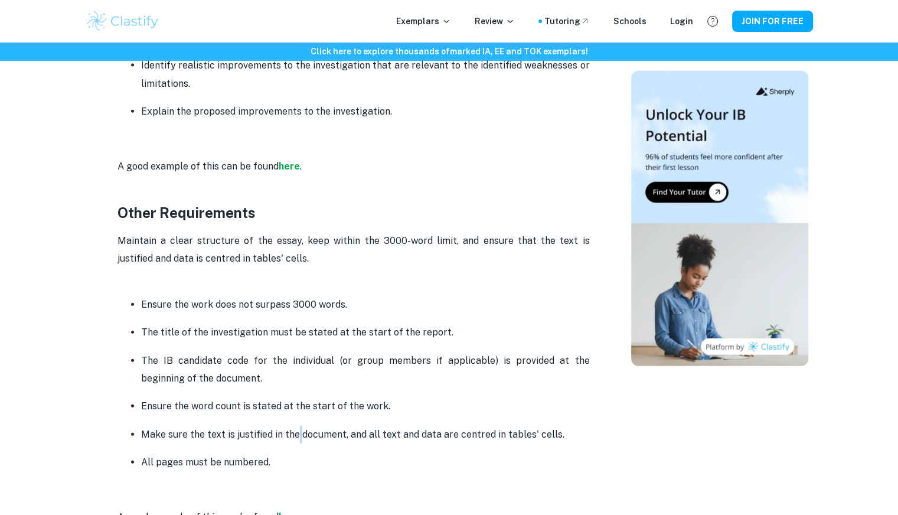
click at [297, 426] on p "Make sure the text is justified in the document, and all text and data are cent…" at bounding box center [365, 435] width 449 height 18
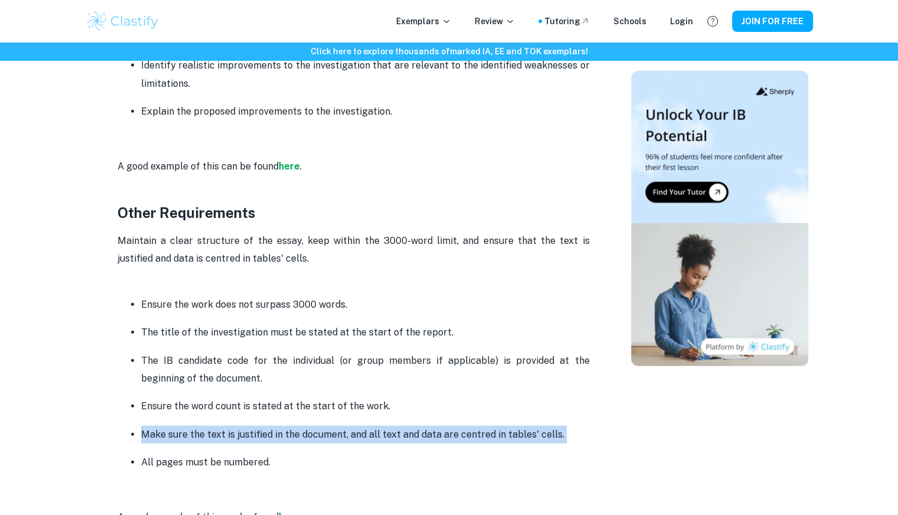
drag, startPoint x: 297, startPoint y: 415, endPoint x: 288, endPoint y: 413, distance: 8.5
click at [288, 426] on p "Make sure the text is justified in the document, and all text and data are cent…" at bounding box center [365, 435] width 449 height 18
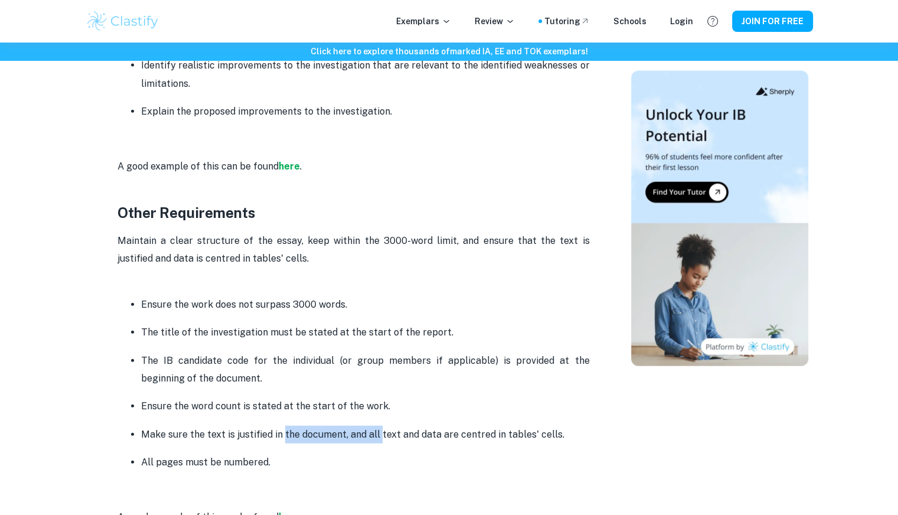
drag, startPoint x: 288, startPoint y: 413, endPoint x: 380, endPoint y: 416, distance: 92.2
click at [380, 426] on p "Make sure the text is justified in the document, and all text and data are cent…" at bounding box center [365, 435] width 449 height 18
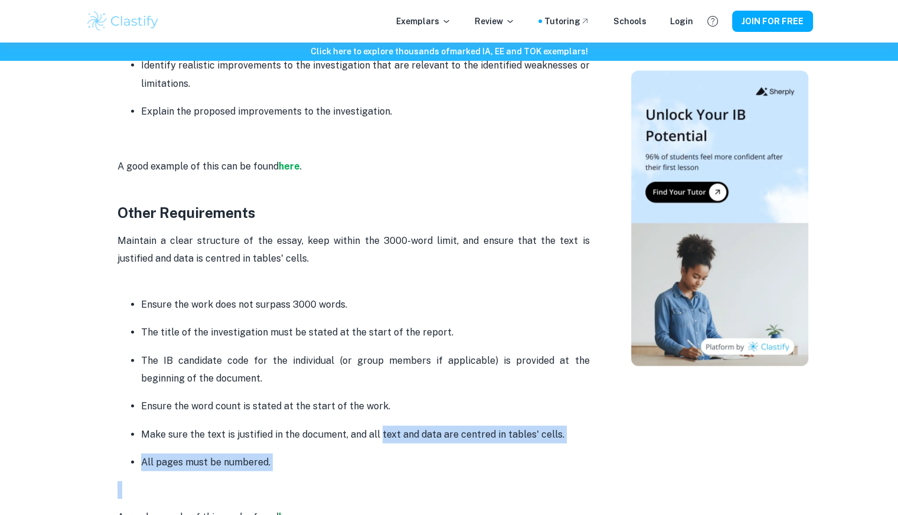
drag, startPoint x: 380, startPoint y: 416, endPoint x: 281, endPoint y: 450, distance: 104.8
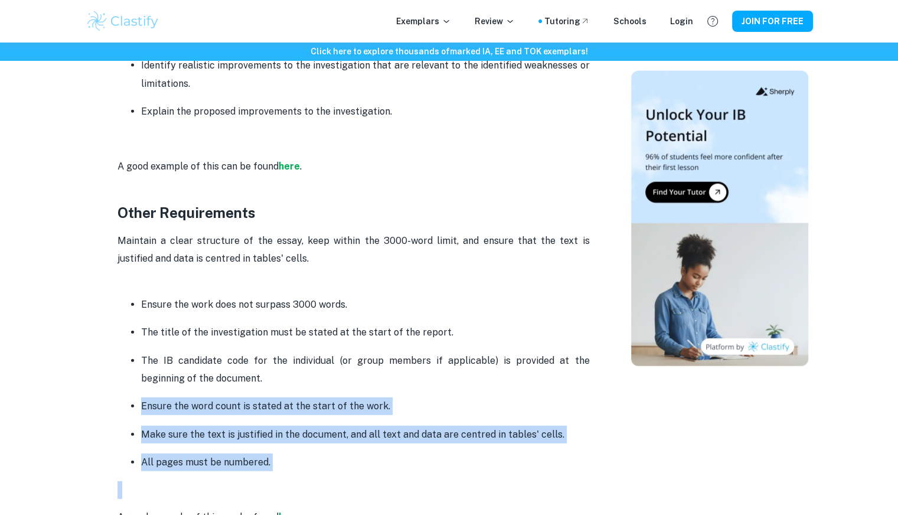
drag, startPoint x: 281, startPoint y: 450, endPoint x: 247, endPoint y: 392, distance: 66.8
click at [247, 398] on p "Ensure the word count is stated at the start of the work." at bounding box center [365, 407] width 449 height 18
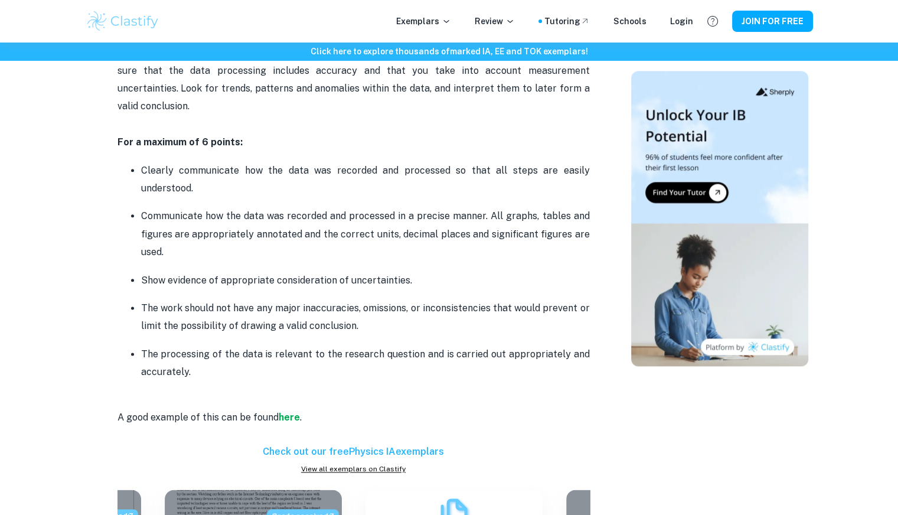
scroll to position [1393, 0]
click at [288, 411] on strong "here" at bounding box center [289, 416] width 21 height 11
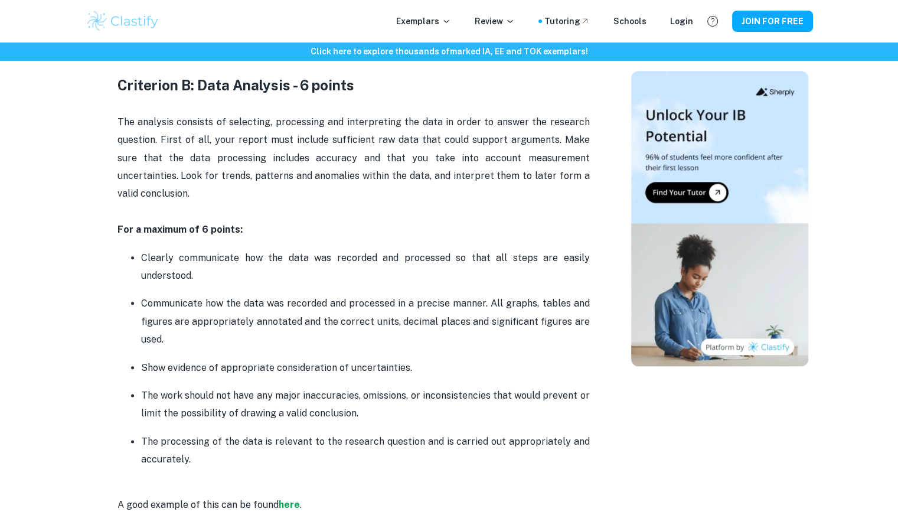
scroll to position [1308, 0]
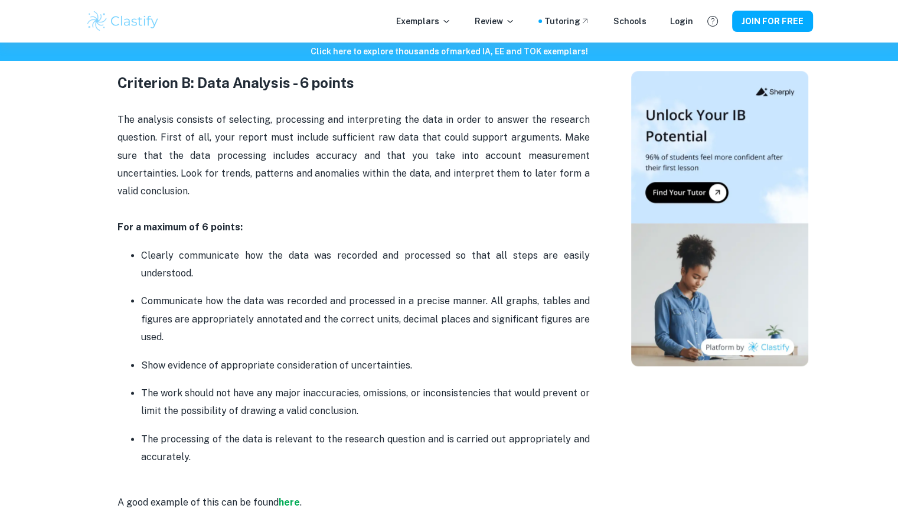
click at [338, 247] on p "Clearly communicate how the data was recorded and processed so that all steps a…" at bounding box center [365, 265] width 449 height 36
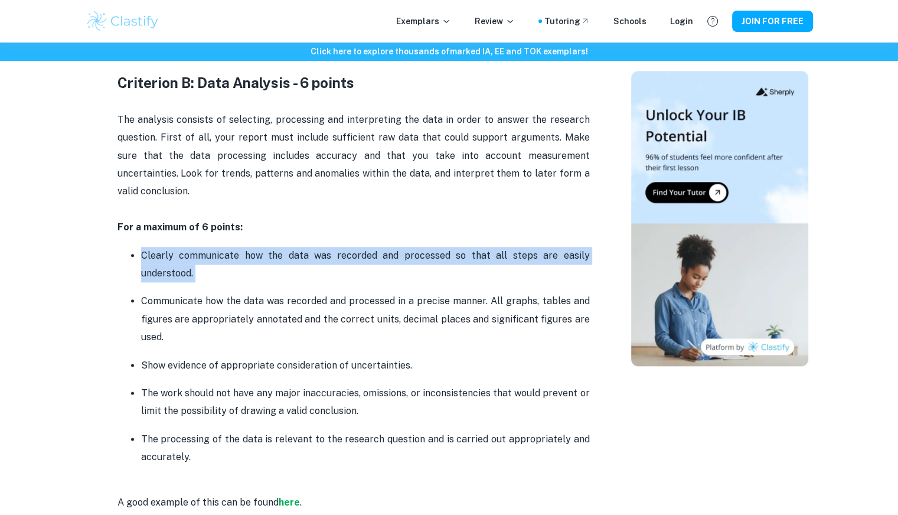
drag, startPoint x: 338, startPoint y: 238, endPoint x: 336, endPoint y: 248, distance: 10.5
click at [336, 248] on p "Clearly communicate how the data was recorded and processed so that all steps a…" at bounding box center [365, 265] width 449 height 36
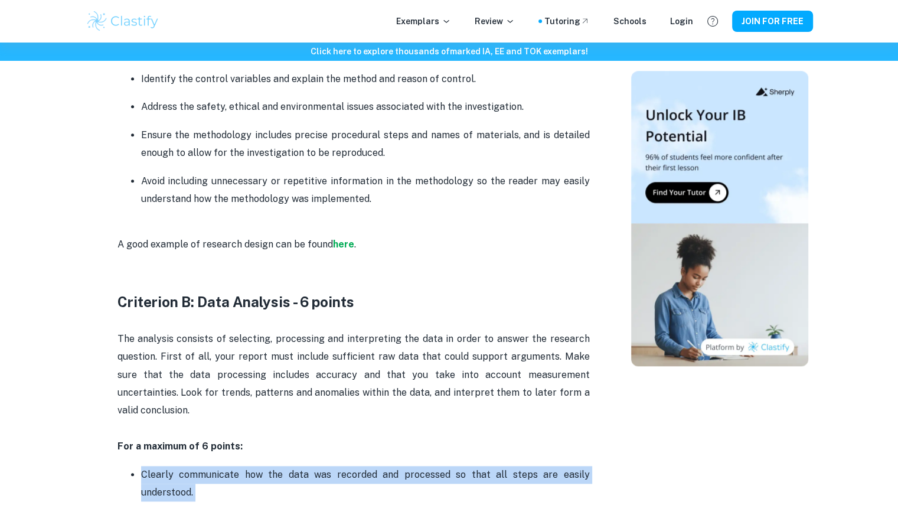
scroll to position [1084, 0]
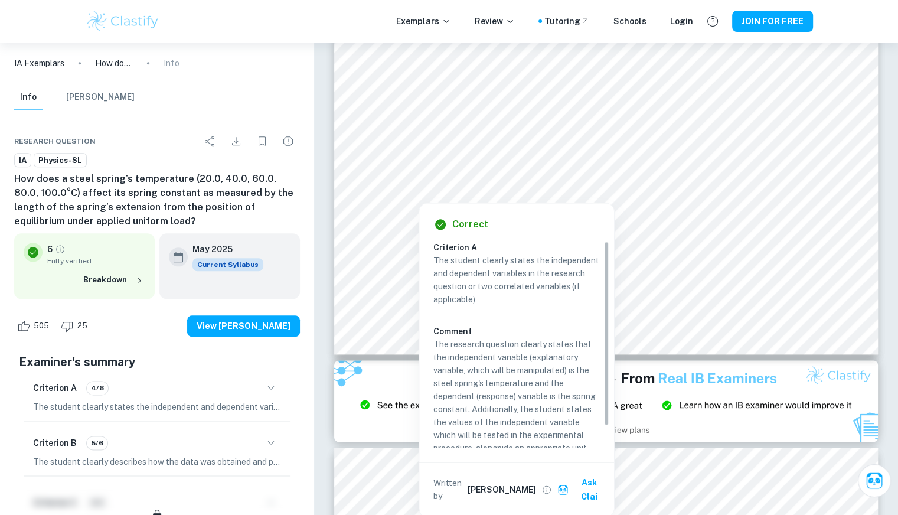
scroll to position [24, 0]
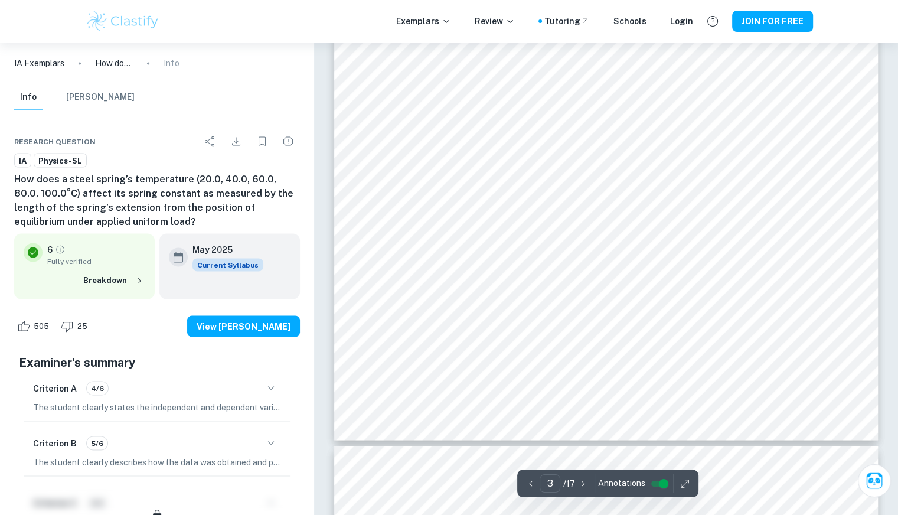
type input "4"
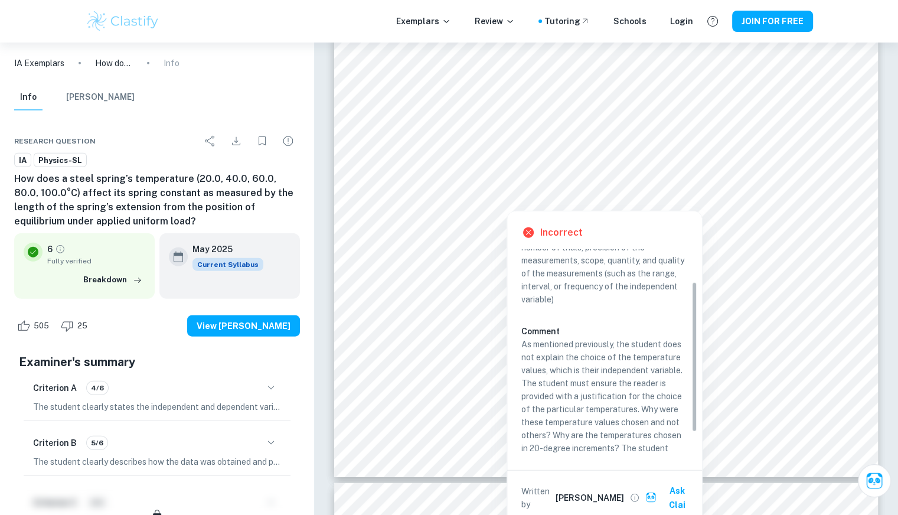
scroll to position [48, 0]
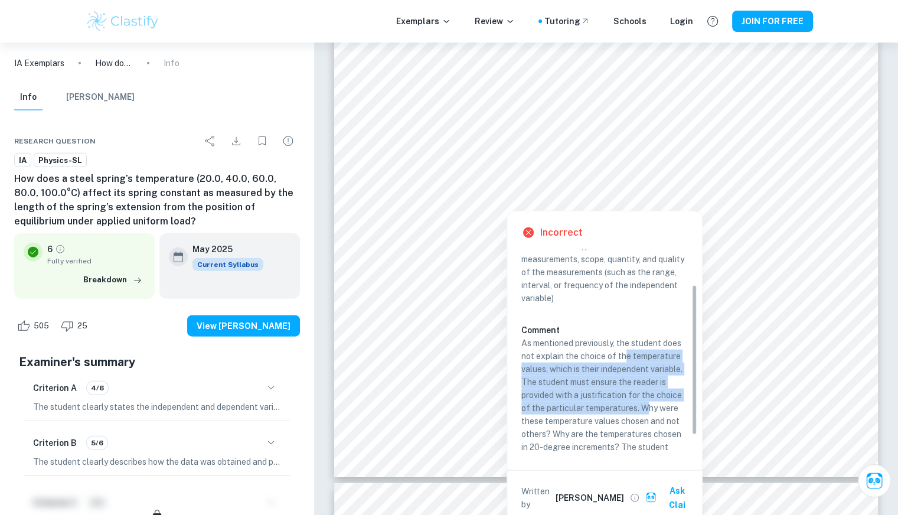
drag, startPoint x: 627, startPoint y: 354, endPoint x: 648, endPoint y: 407, distance: 56.7
click at [648, 407] on p "As mentioned previously, the student does not explain the choice of the tempera…" at bounding box center [605, 408] width 167 height 143
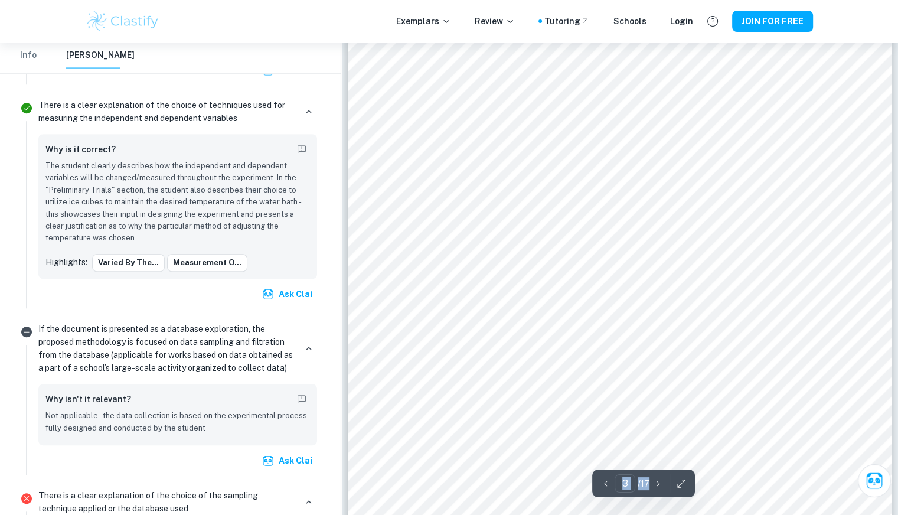
scroll to position [1823, 0]
click at [690, 316] on div at bounding box center [619, 315] width 412 height 31
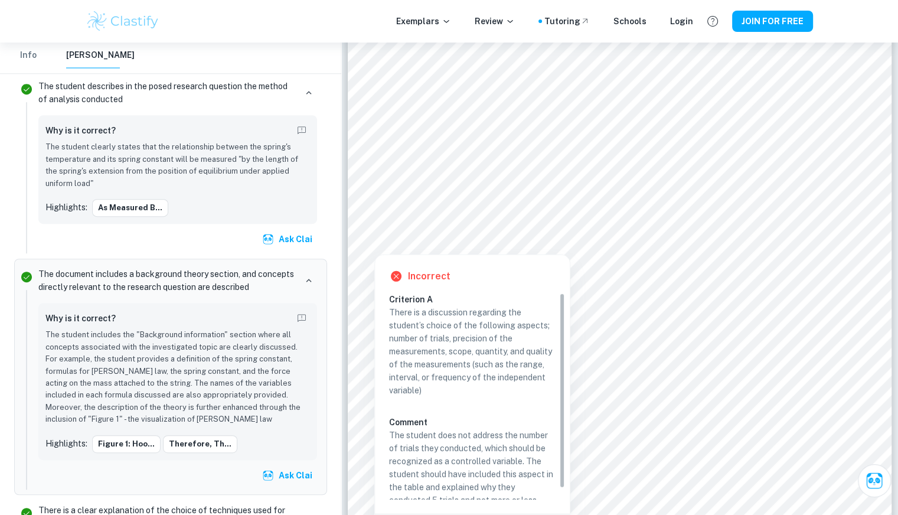
scroll to position [11, 0]
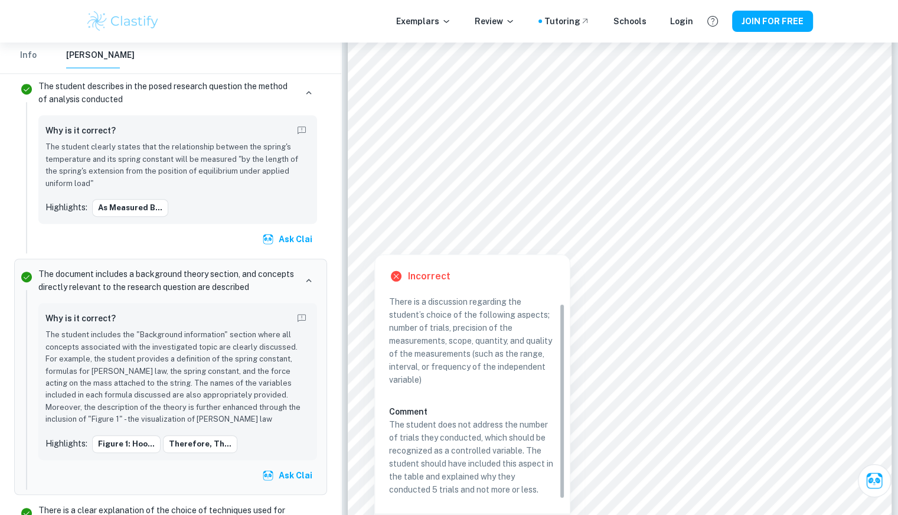
click at [435, 303] on p "There is a discussion regarding the student’s choice of the following aspects; …" at bounding box center [472, 340] width 167 height 91
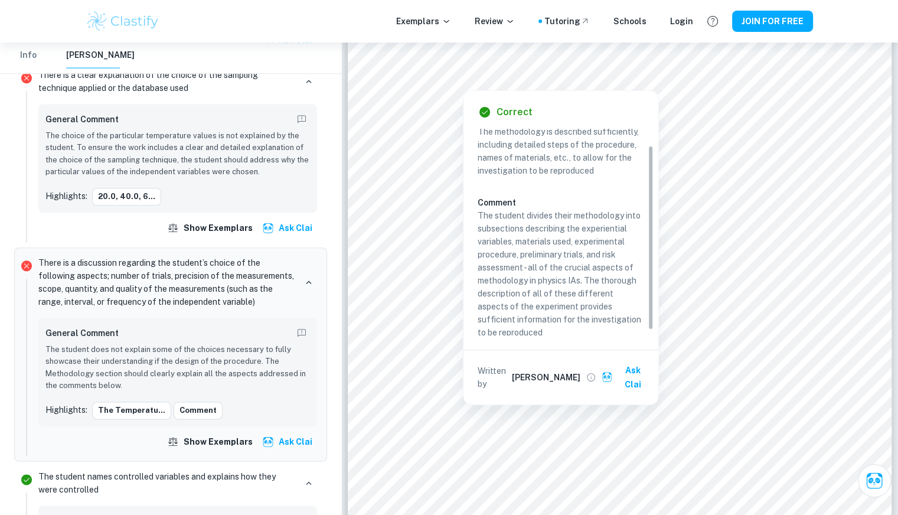
scroll to position [24, 0]
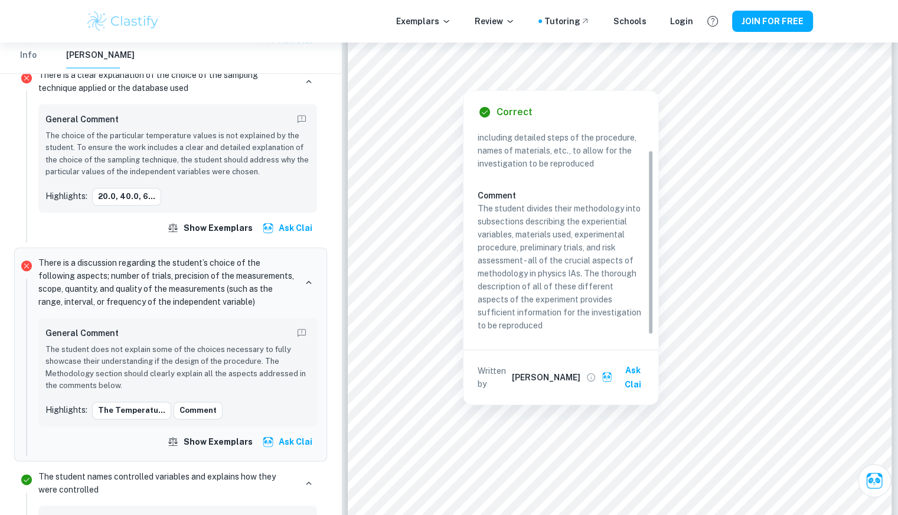
click at [586, 275] on p "The student divides their methodology into subsections describing the experient…" at bounding box center [561, 267] width 167 height 130
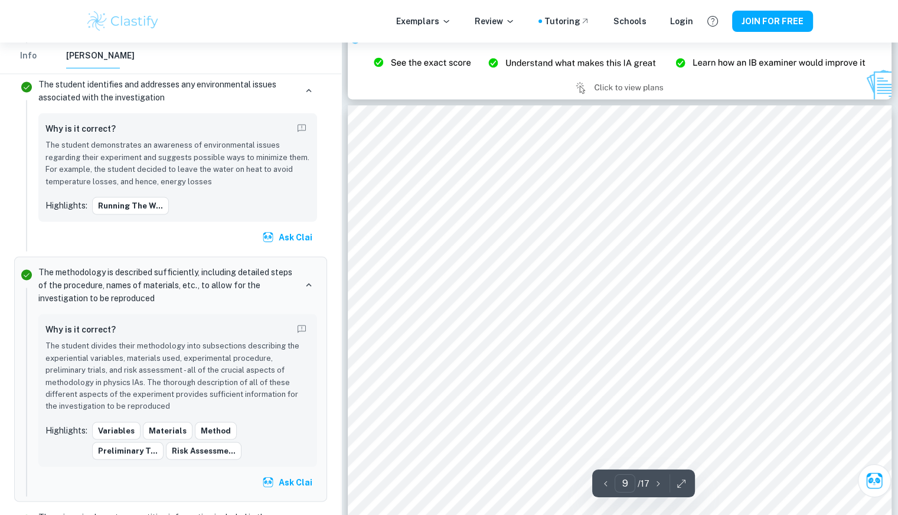
scroll to position [6350, 0]
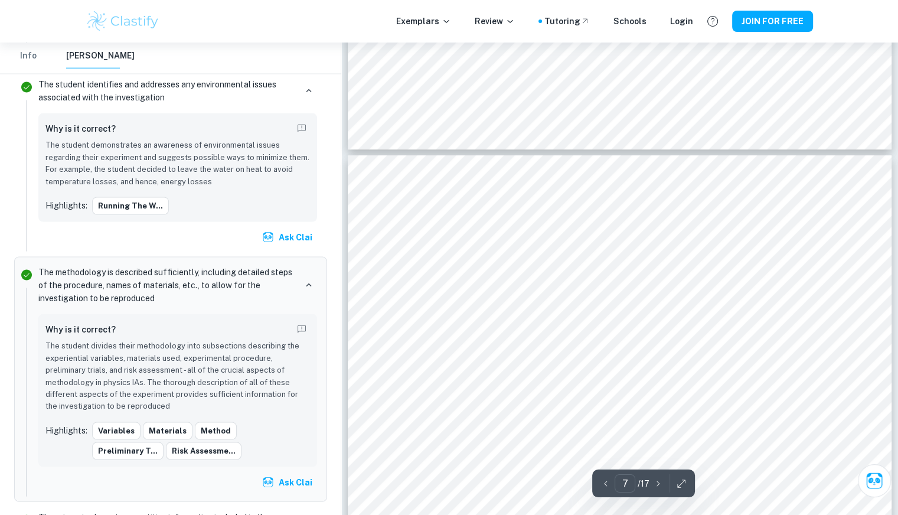
type input "6"
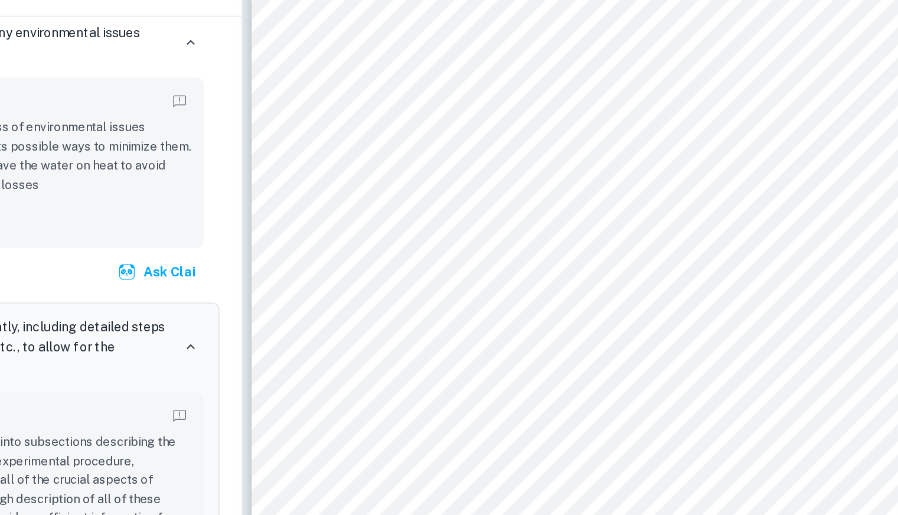
scroll to position [4014, 0]
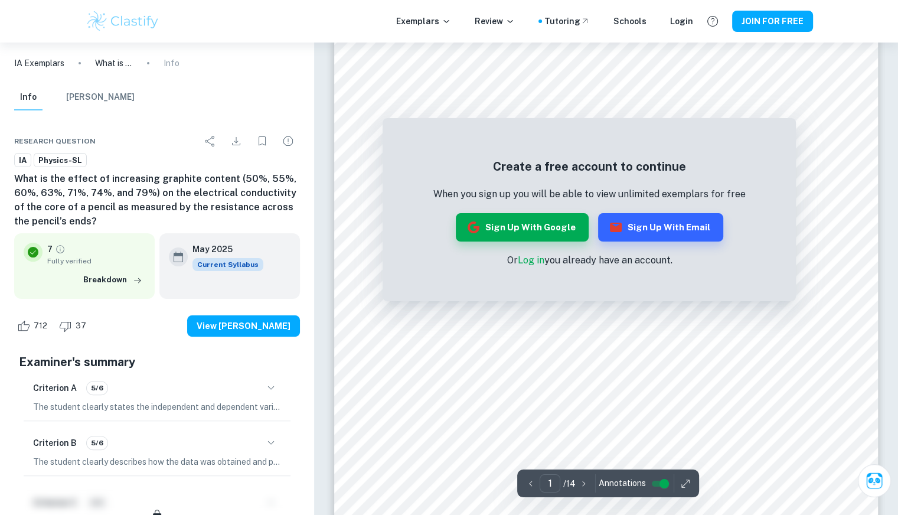
scroll to position [245, 0]
click at [517, 224] on button "Sign up with Google" at bounding box center [522, 227] width 133 height 28
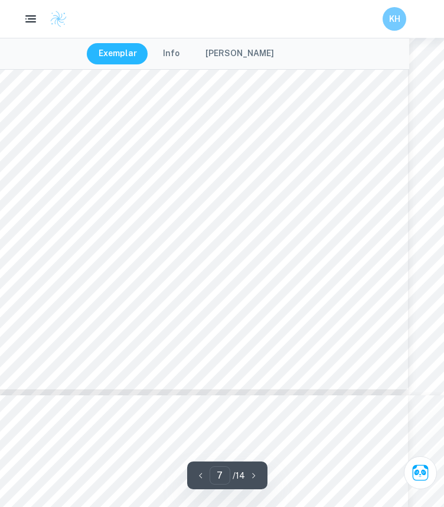
scroll to position [4269, 35]
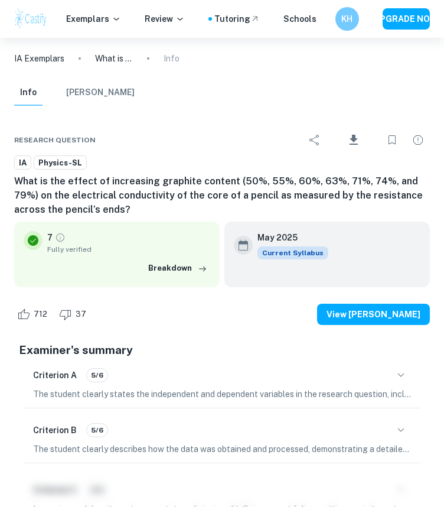
type input "6"
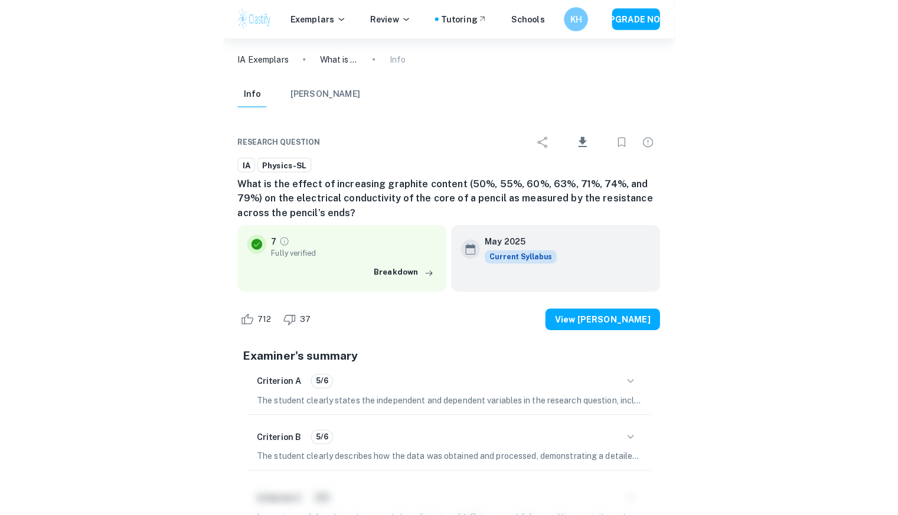
scroll to position [4269, 0]
